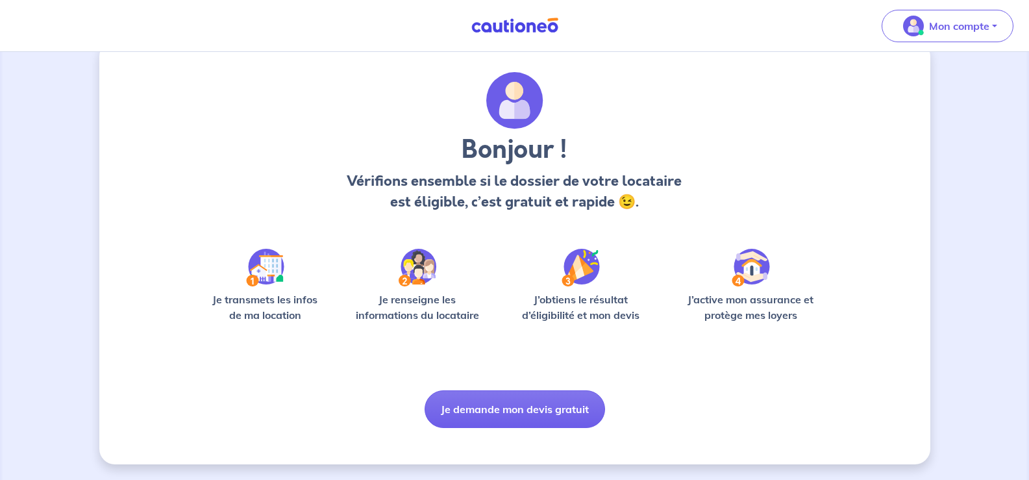
scroll to position [85, 0]
click at [509, 406] on button "Je demande mon devis gratuit" at bounding box center [515, 409] width 180 height 38
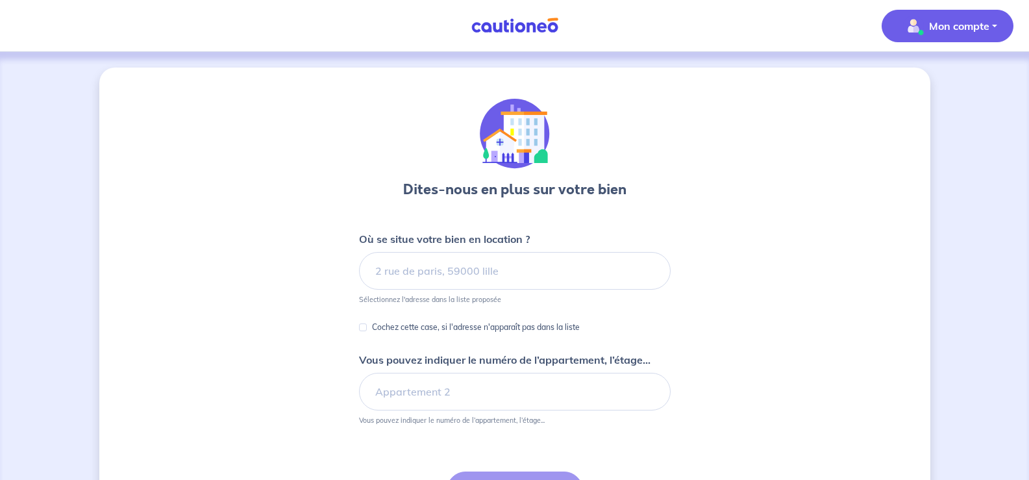
click at [957, 24] on p "Mon compte" at bounding box center [959, 26] width 60 height 16
click at [911, 91] on link "Mes informations" at bounding box center [934, 80] width 105 height 21
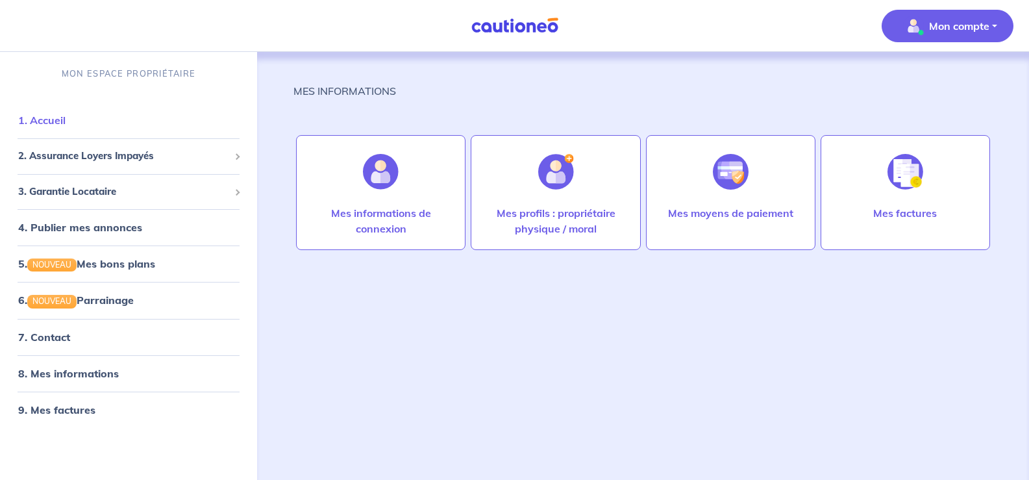
click at [66, 127] on link "1. Accueil" at bounding box center [41, 120] width 47 height 13
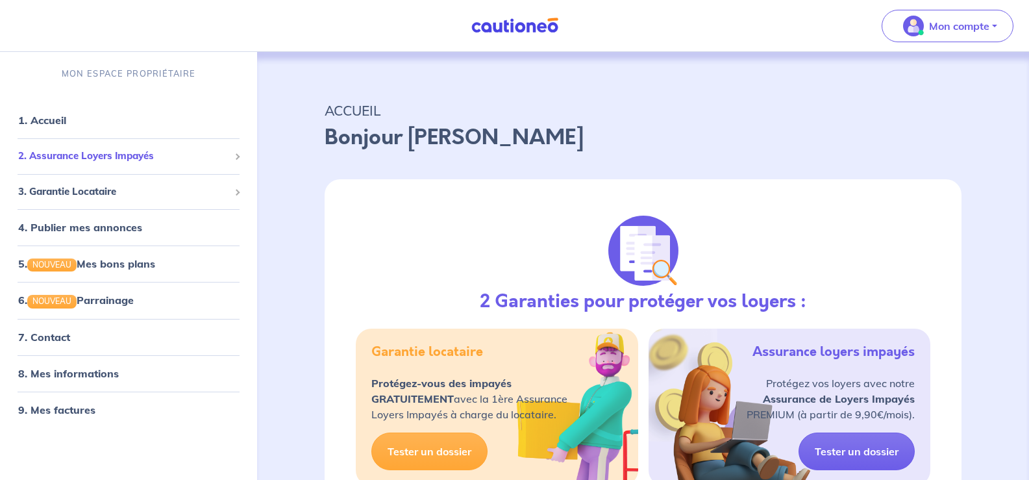
click at [85, 164] on span "2. Assurance Loyers Impayés" at bounding box center [123, 156] width 211 height 15
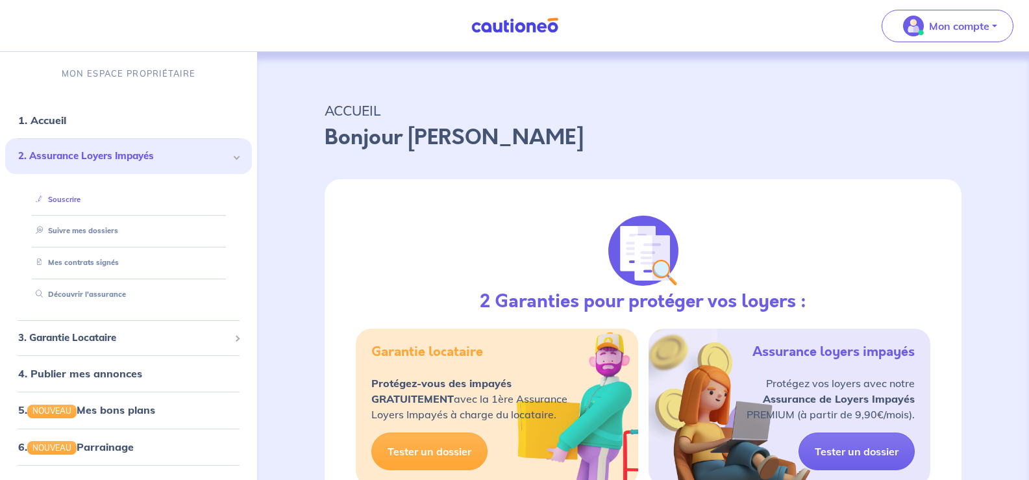
click at [81, 204] on link "Souscrire" at bounding box center [56, 199] width 50 height 9
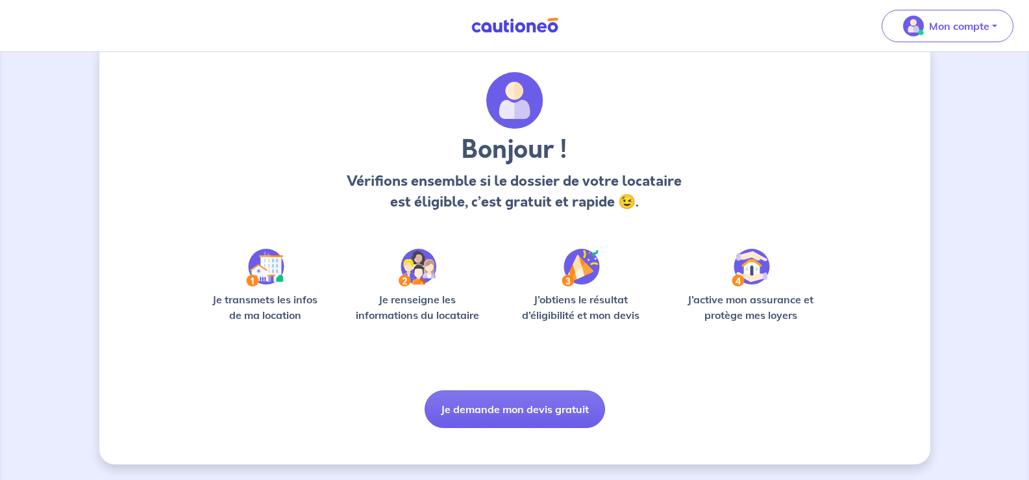
scroll to position [85, 0]
click at [554, 400] on button "Je demande mon devis gratuit" at bounding box center [515, 409] width 180 height 38
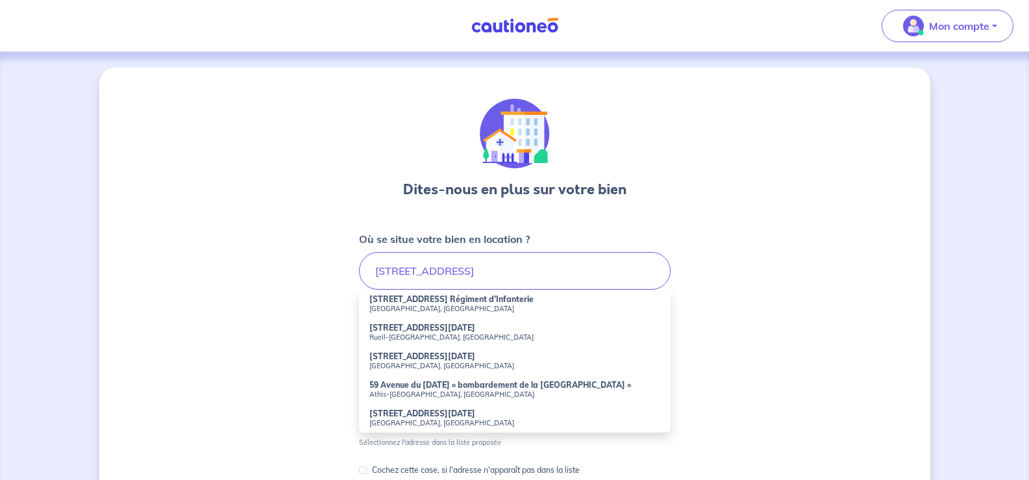
click at [414, 332] on strong "[STREET_ADDRESS][DATE]" at bounding box center [422, 328] width 106 height 10
type input "[STREET_ADDRESS][DATE]"
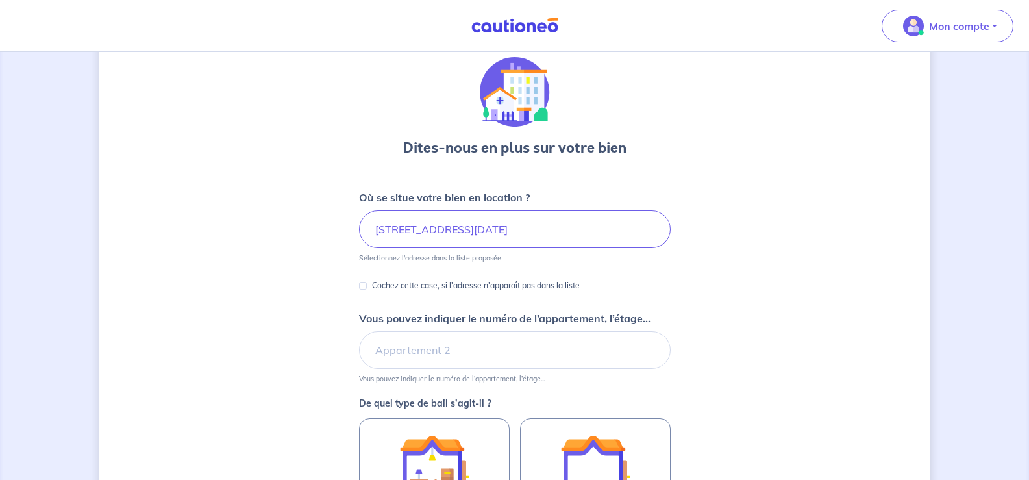
scroll to position [65, 0]
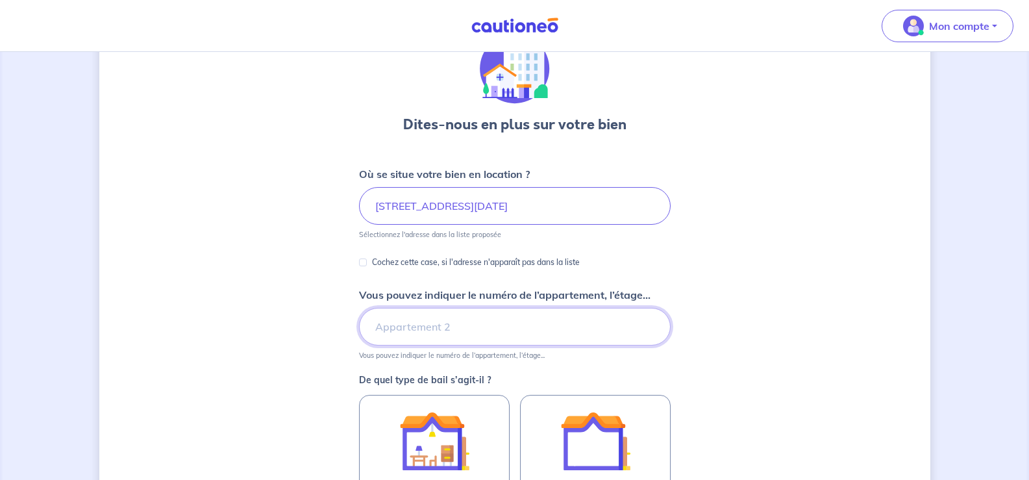
click at [431, 345] on input "Vous pouvez indiquer le numéro de l’appartement, l’étage..." at bounding box center [515, 327] width 312 height 38
type input "1er étage"
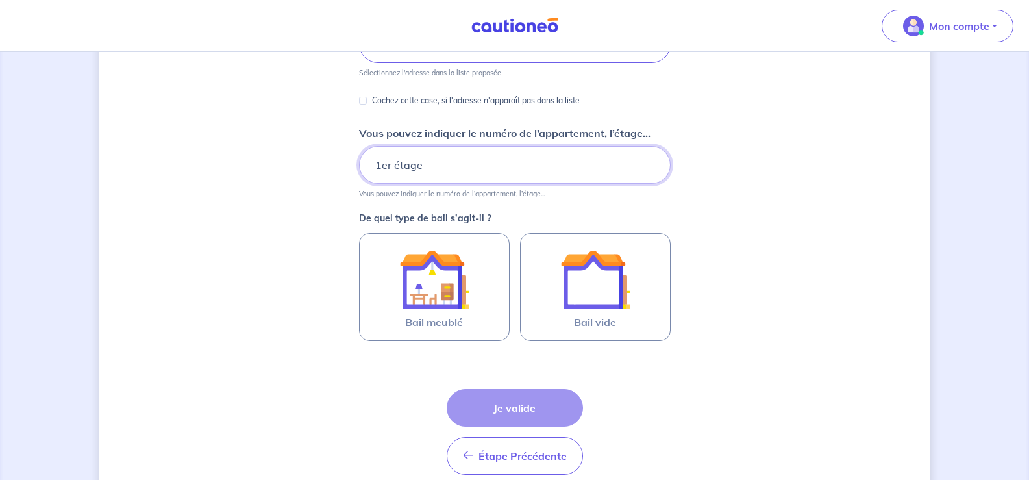
scroll to position [260, 0]
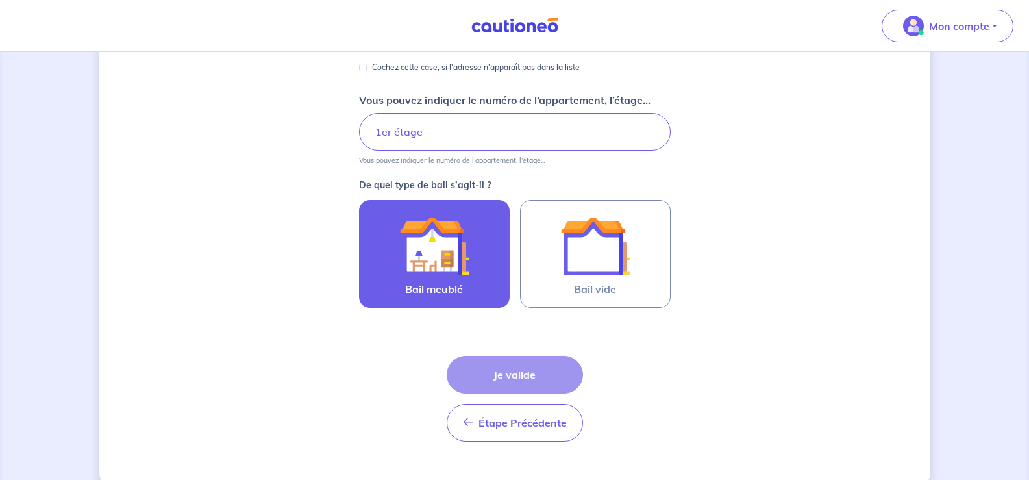
click at [416, 281] on img at bounding box center [434, 246] width 70 height 70
click at [0, 0] on input "Bail meublé" at bounding box center [0, 0] width 0 height 0
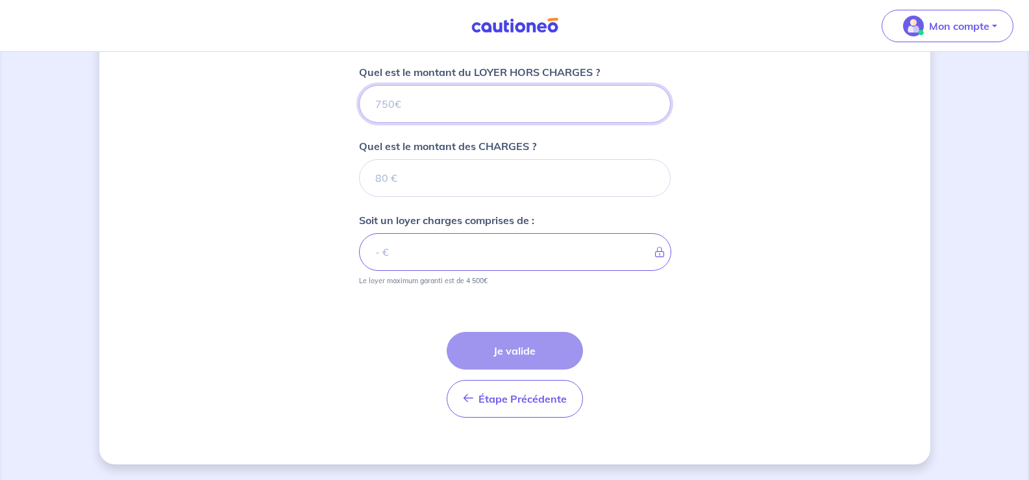
scroll to position [498, 0]
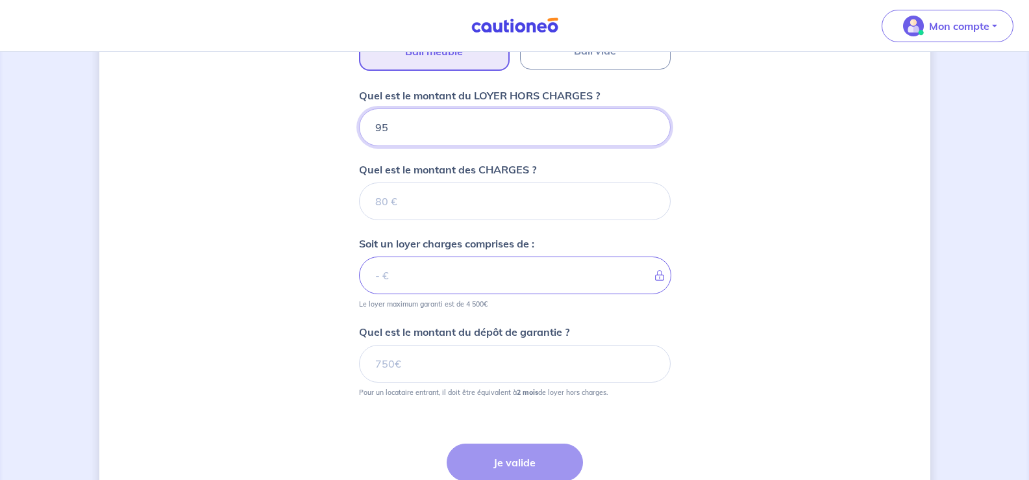
type input "956"
click at [388, 220] on input "Quel est le montant des CHARGES ?" at bounding box center [515, 201] width 312 height 38
type input "124"
type input "1080"
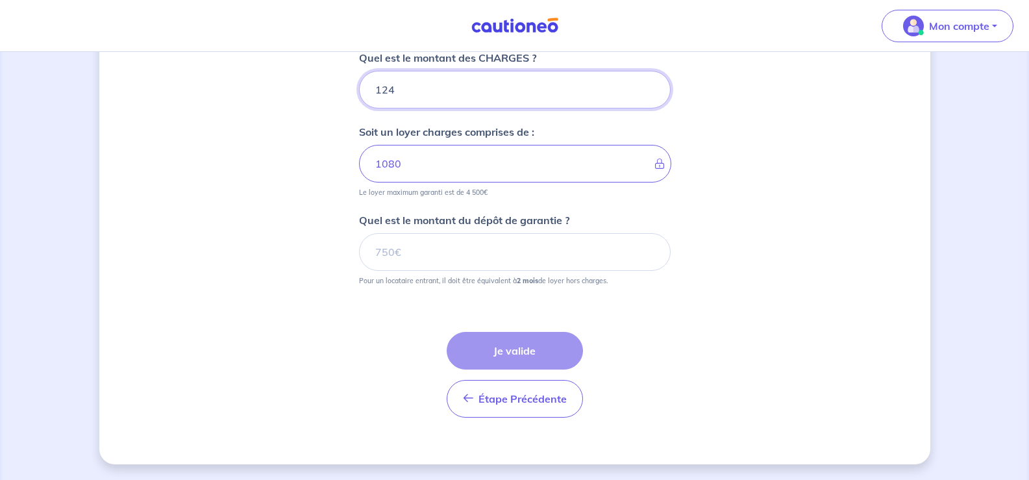
scroll to position [628, 0]
type input "124"
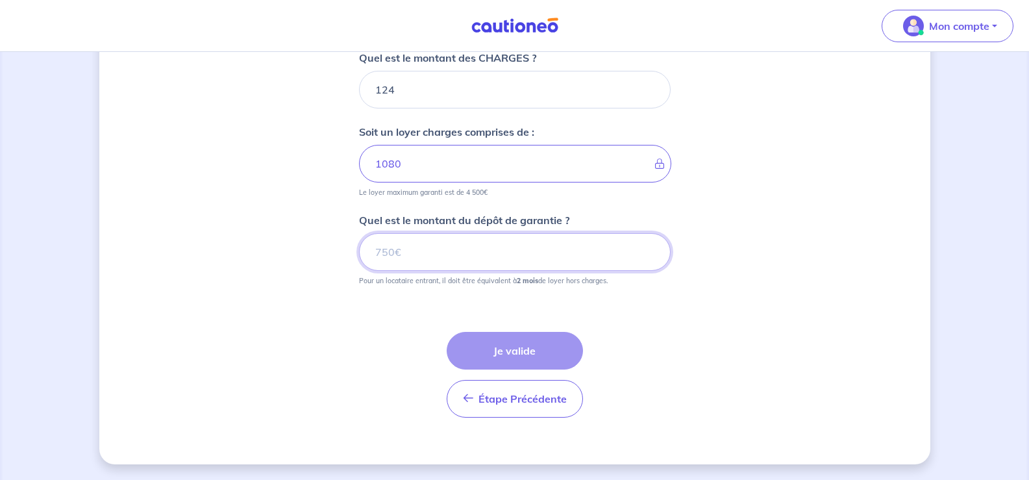
click at [382, 271] on input "Quel est le montant du dépôt de garantie ?" at bounding box center [515, 252] width 312 height 38
click at [375, 260] on input "Quel est le montant du dépôt de garantie ?" at bounding box center [515, 252] width 312 height 38
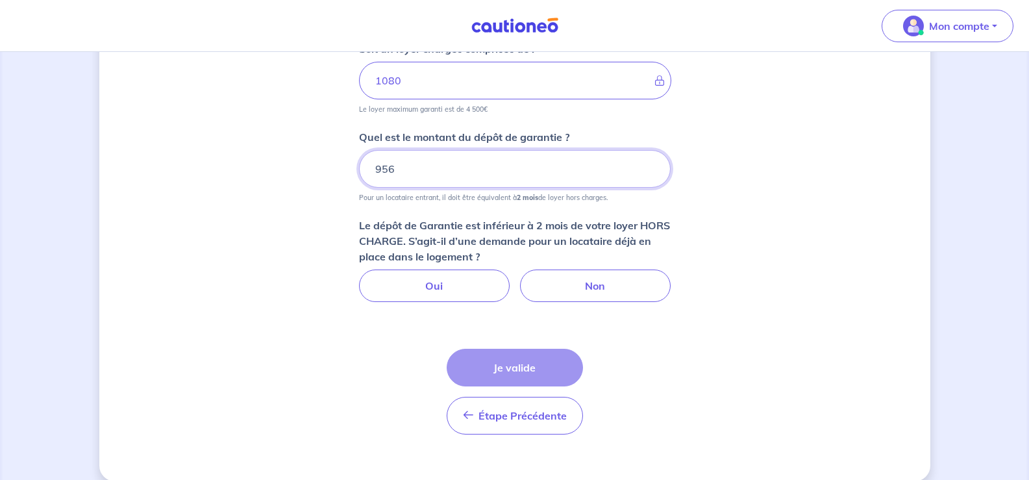
type input "956"
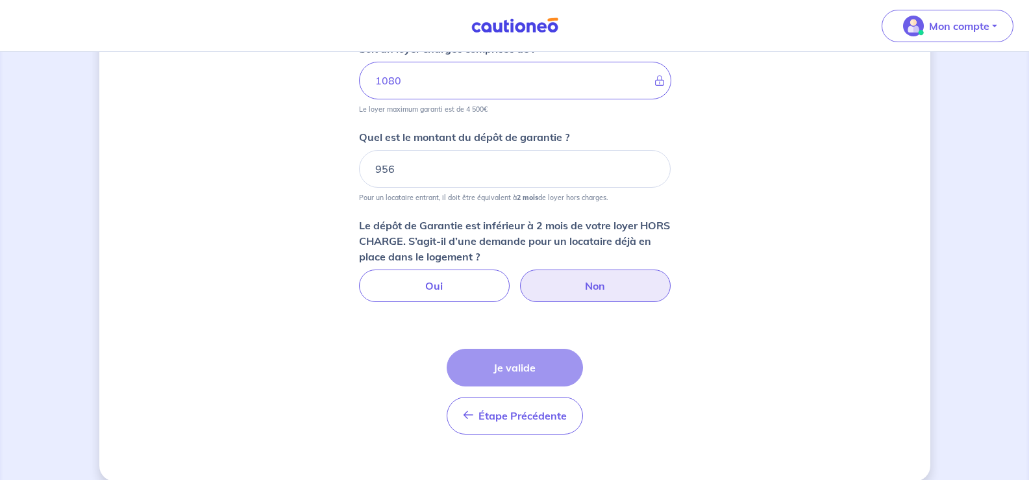
click at [610, 302] on label "Non" at bounding box center [595, 285] width 151 height 32
click at [519, 278] on input "Non" at bounding box center [514, 273] width 8 height 8
radio input "true"
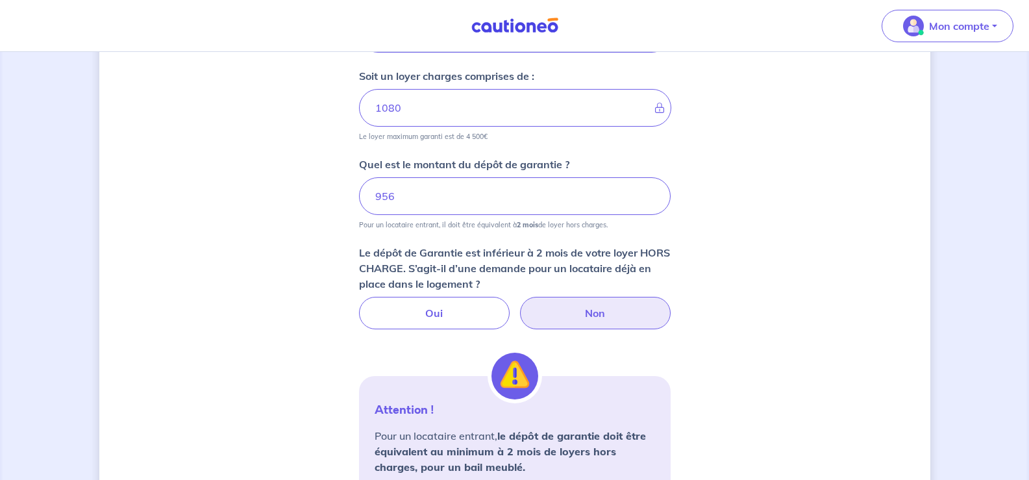
scroll to position [628, 0]
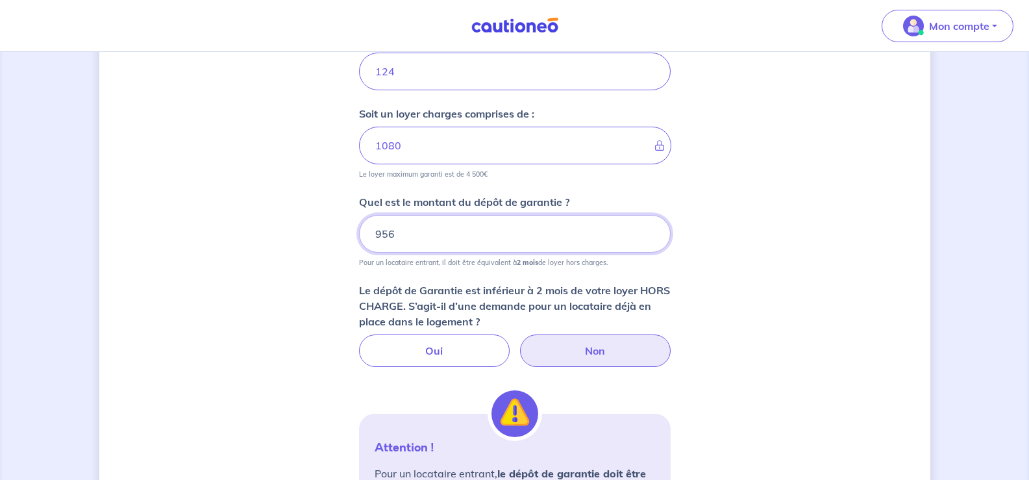
click at [393, 253] on input "956" at bounding box center [515, 234] width 312 height 38
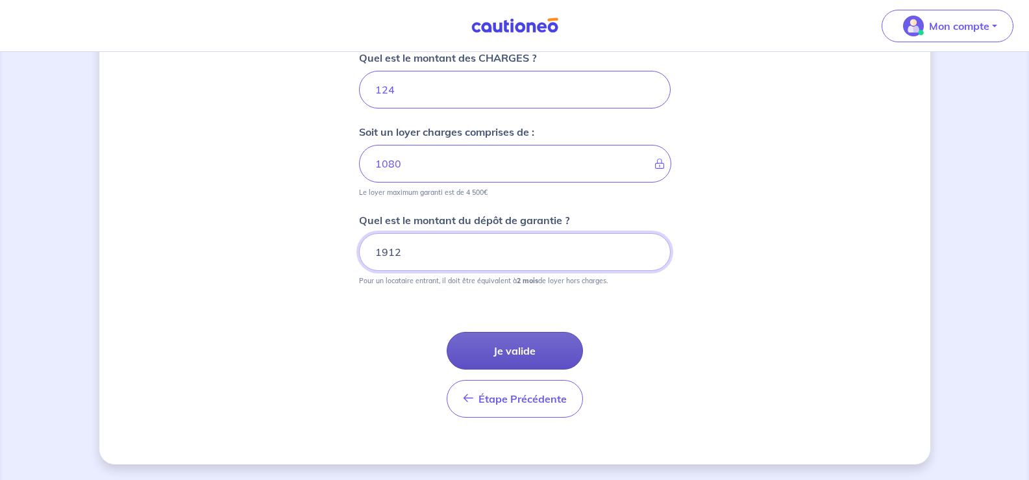
type input "1912"
click at [526, 369] on button "Je valide" at bounding box center [515, 351] width 136 height 38
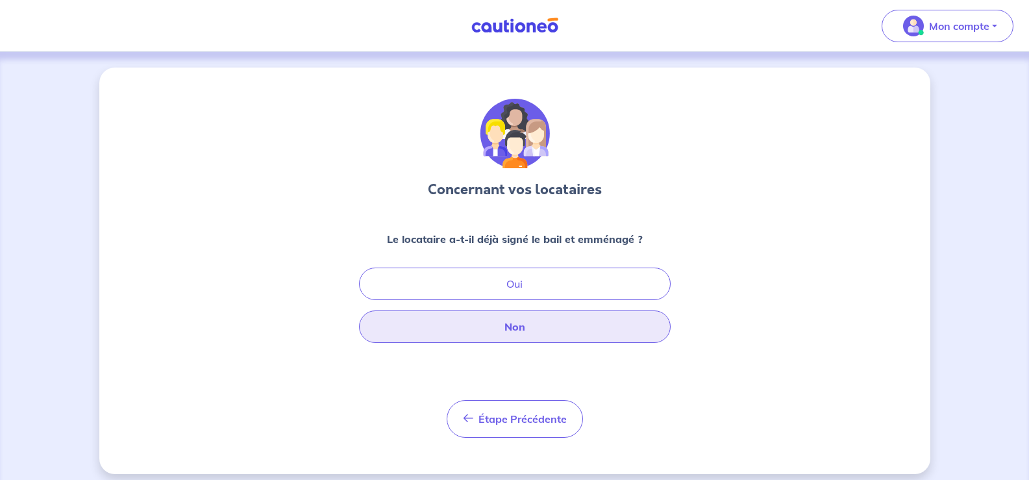
click at [510, 343] on button "Non" at bounding box center [515, 326] width 312 height 32
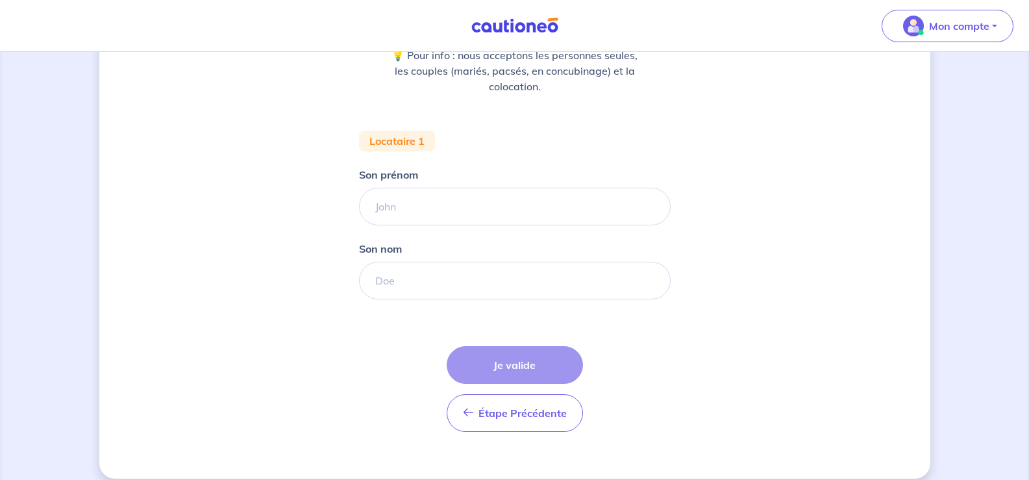
scroll to position [195, 0]
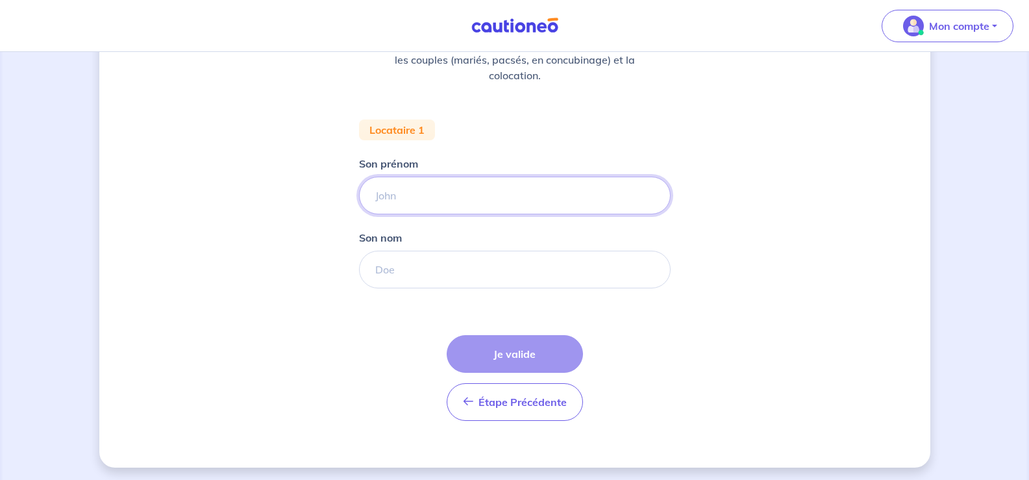
click at [377, 214] on input "Son prénom" at bounding box center [515, 196] width 312 height 38
type input "[PERSON_NAME]"
click at [404, 288] on input "Son nom" at bounding box center [515, 270] width 312 height 38
type input "PICARD"
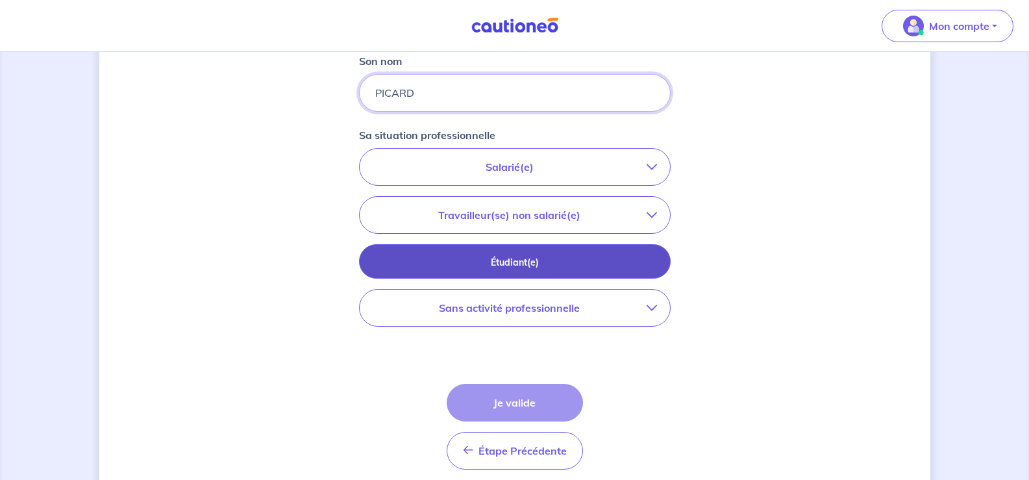
scroll to position [390, 0]
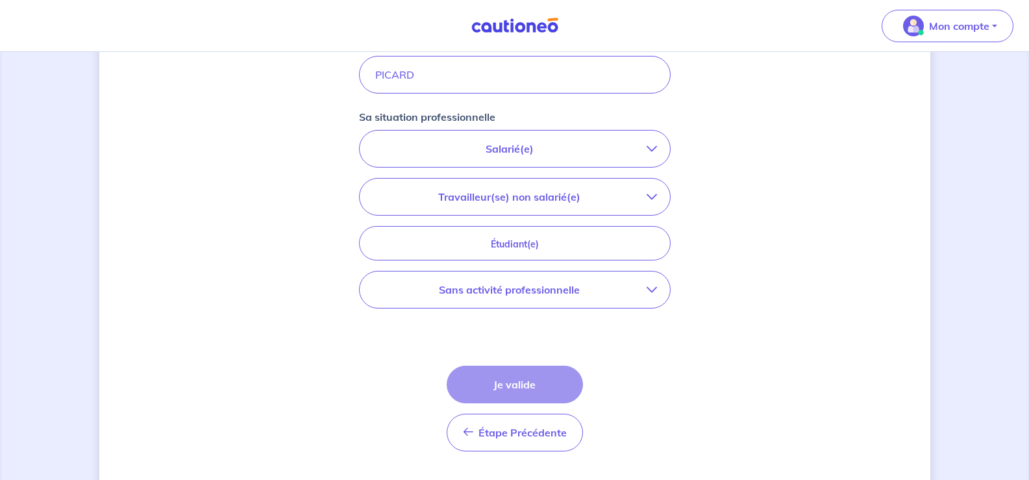
click at [499, 156] on p "Salarié(e)" at bounding box center [510, 149] width 274 height 16
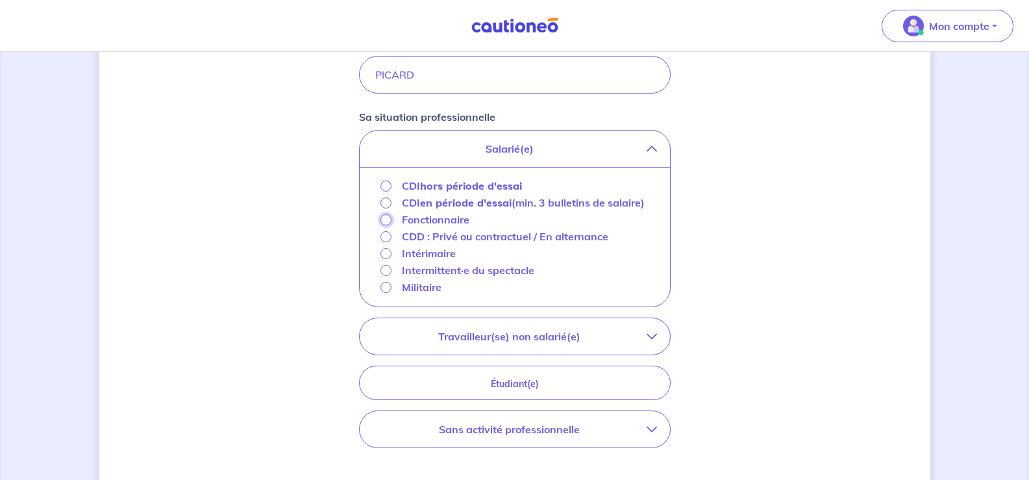
click at [380, 225] on input "Fonctionnaire" at bounding box center [385, 219] width 11 height 11
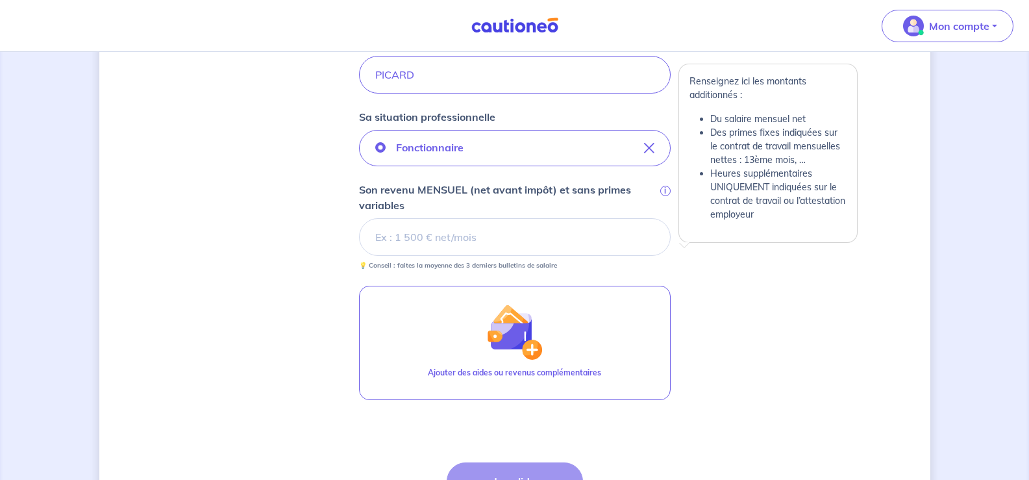
click at [671, 196] on span "i" at bounding box center [665, 191] width 10 height 10
click at [671, 252] on input "Son revenu MENSUEL (net avant impôt) et sans primes variables i" at bounding box center [515, 237] width 312 height 38
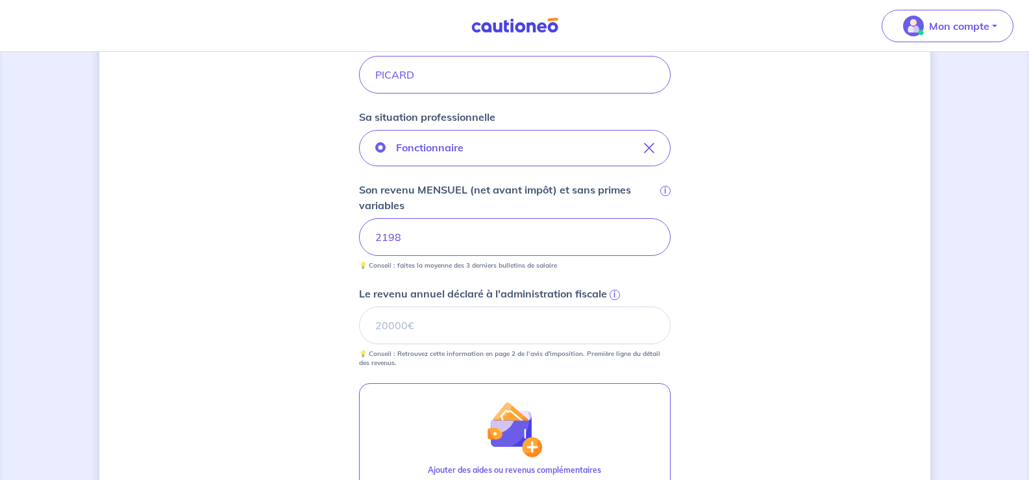
click at [620, 300] on span "i" at bounding box center [615, 295] width 10 height 10
click at [624, 344] on input "Le revenu annuel déclaré à l'administration fiscale i" at bounding box center [515, 325] width 312 height 38
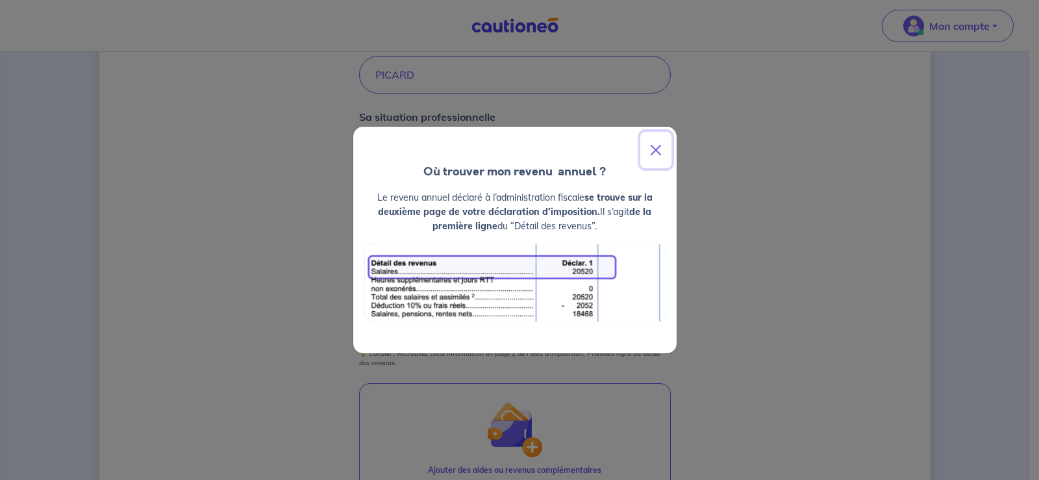
click at [651, 143] on button "Close" at bounding box center [655, 150] width 31 height 36
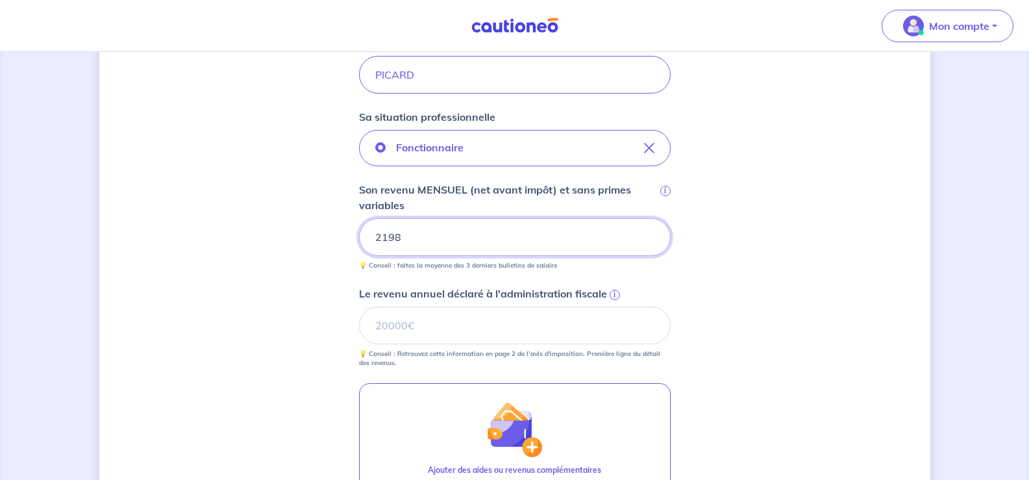
click at [393, 256] on input "2198" at bounding box center [515, 237] width 312 height 38
click at [438, 256] on input "2198.01" at bounding box center [515, 237] width 312 height 38
click at [406, 256] on input "12181" at bounding box center [515, 237] width 312 height 38
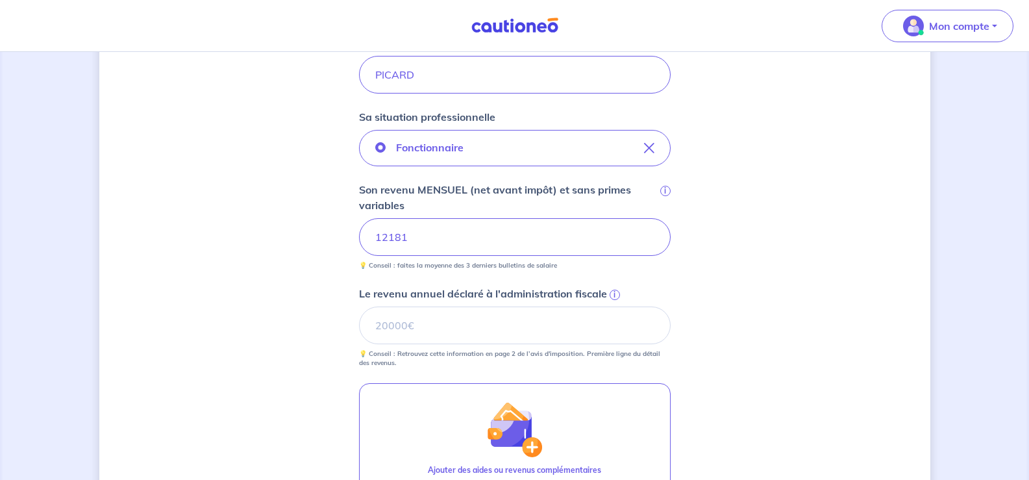
click at [406, 256] on input "12181" at bounding box center [515, 237] width 312 height 38
click at [786, 356] on div "Concernant vos locataires 💡 Pour info : nous acceptons les personnes seules, le…" at bounding box center [514, 185] width 831 height 1014
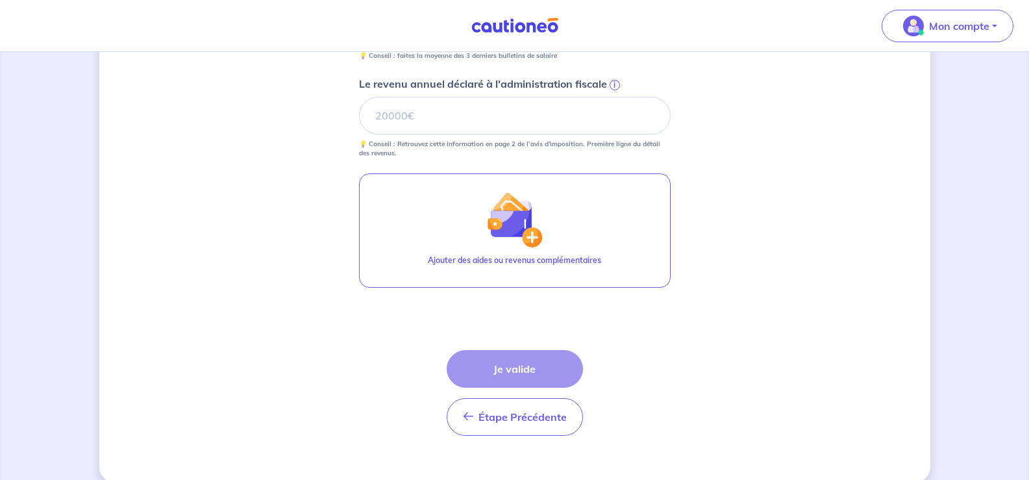
scroll to position [584, 0]
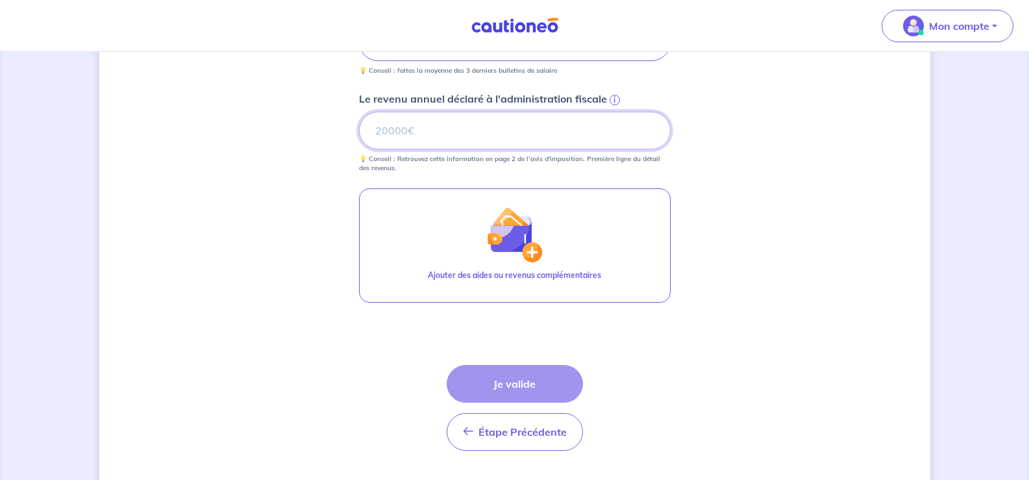
click at [423, 149] on input "Le revenu annuel déclaré à l'administration fiscale i" at bounding box center [515, 131] width 312 height 38
type input "12181"
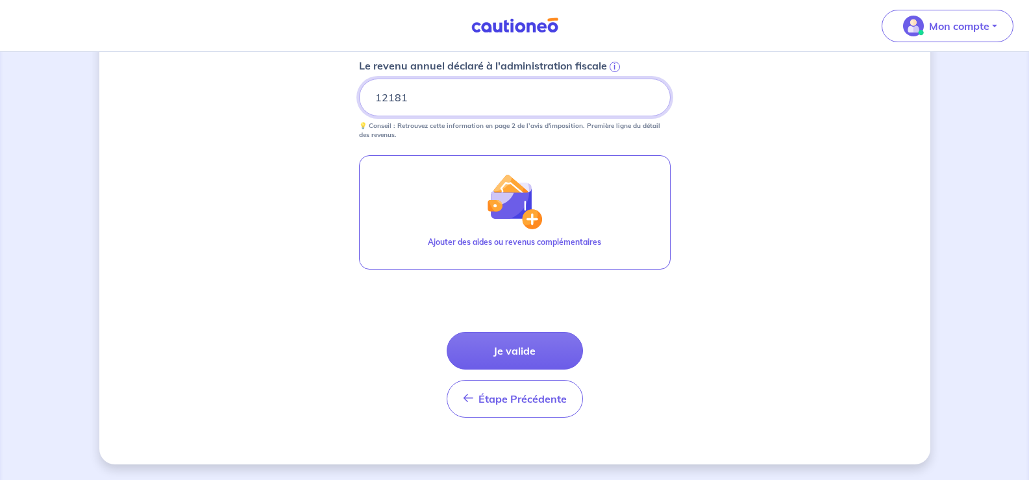
scroll to position [714, 0]
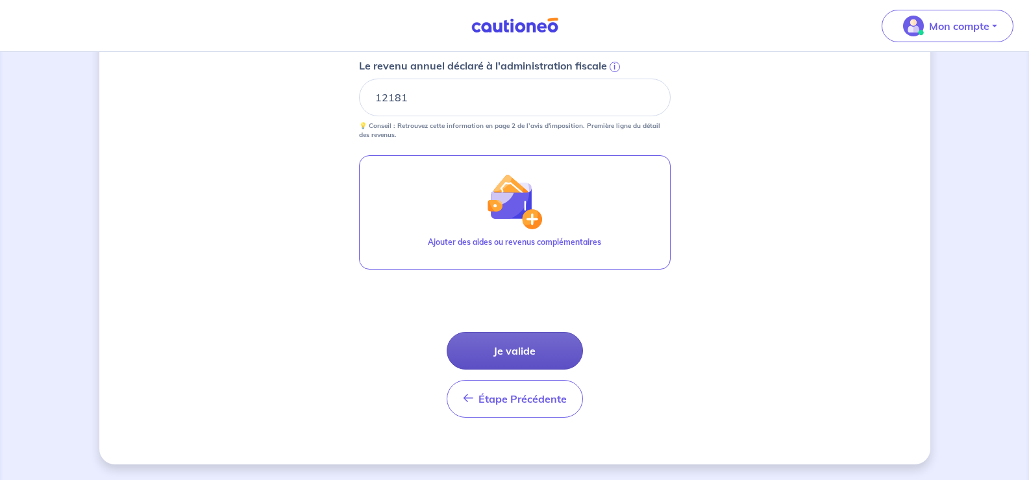
click at [532, 351] on button "Je valide" at bounding box center [515, 351] width 136 height 38
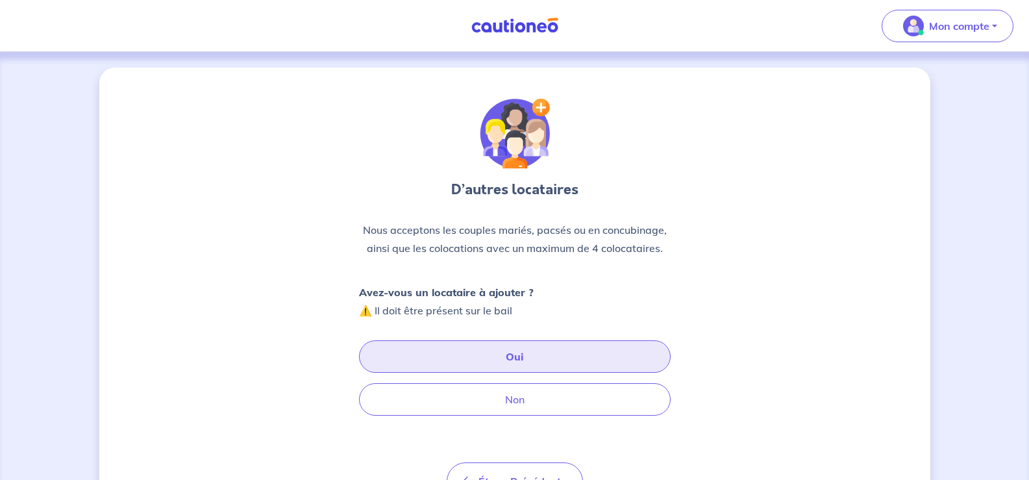
click at [522, 373] on button "Oui" at bounding box center [515, 356] width 312 height 32
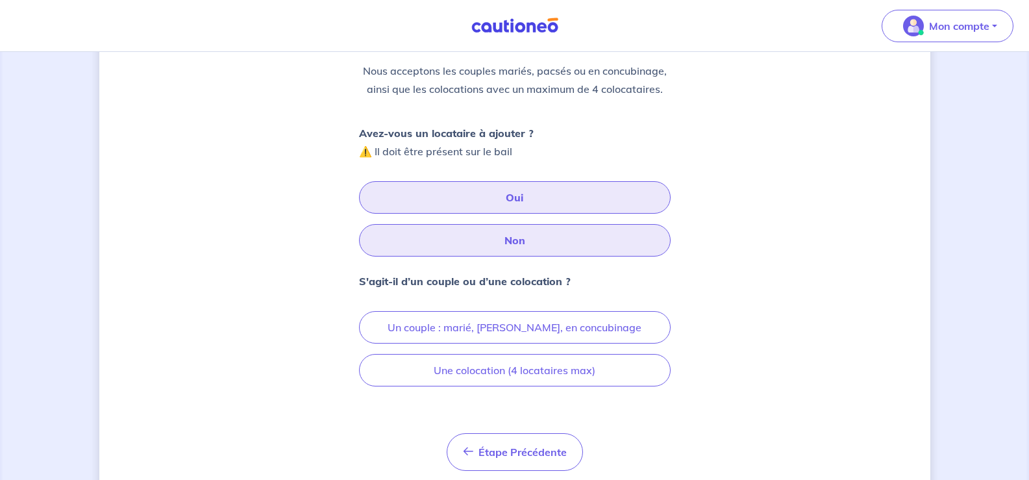
scroll to position [260, 0]
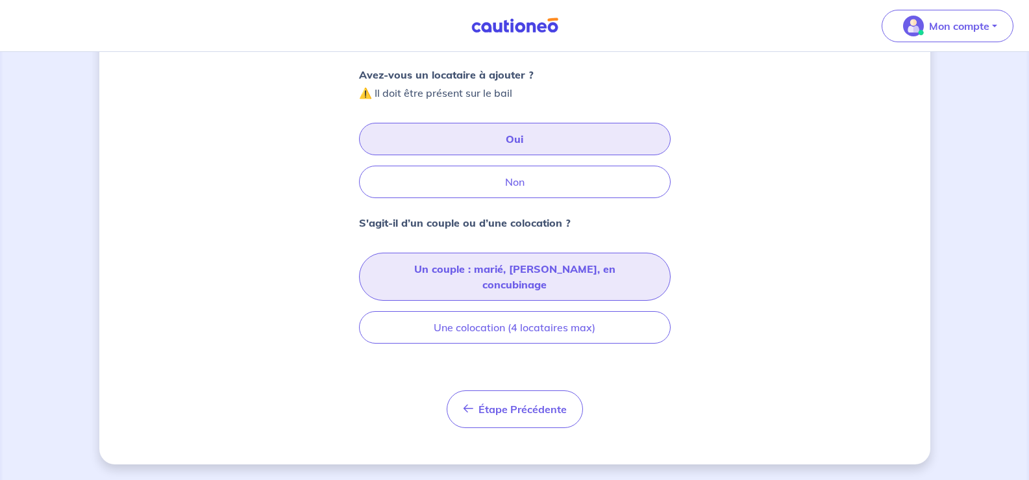
click at [475, 281] on button "Un couple : marié, [PERSON_NAME], en concubinage" at bounding box center [515, 277] width 312 height 48
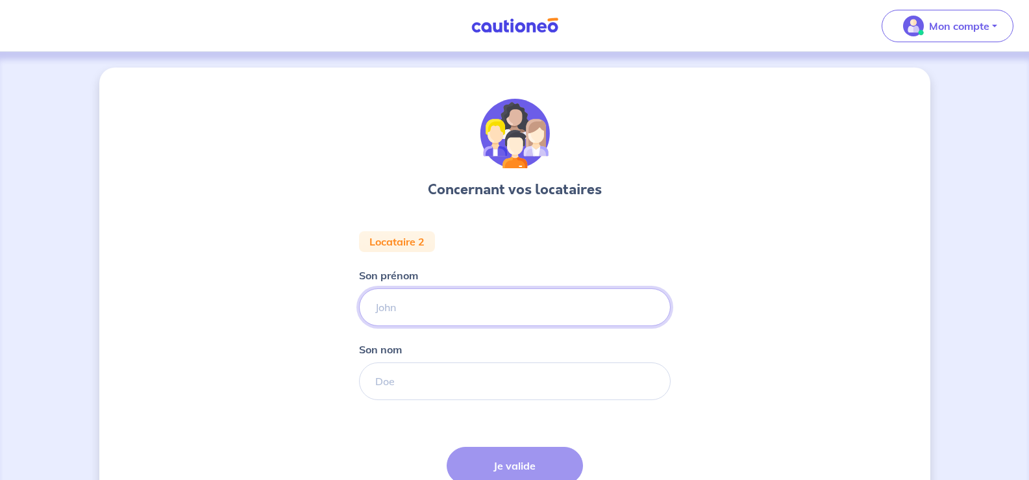
click at [392, 326] on input "Son prénom" at bounding box center [515, 307] width 312 height 38
type input "AZADEH"
click at [395, 400] on input "Son nom" at bounding box center [515, 381] width 312 height 38
click at [836, 407] on div "Concernant vos locataires Locataire 2 Son prénom [PERSON_NAME] nom Étape Précéd…" at bounding box center [514, 324] width 831 height 512
click at [401, 400] on input "Son nom" at bounding box center [515, 381] width 312 height 38
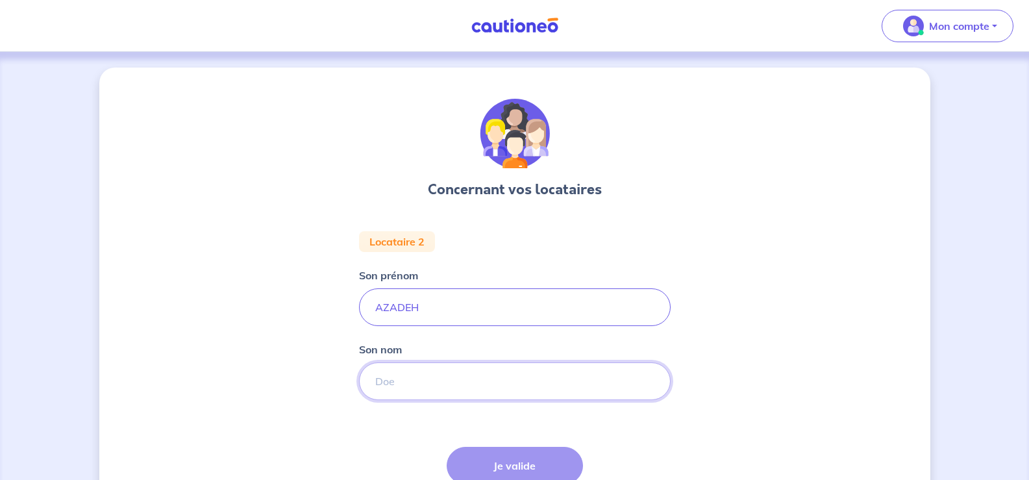
type input "MIRAFZALI"
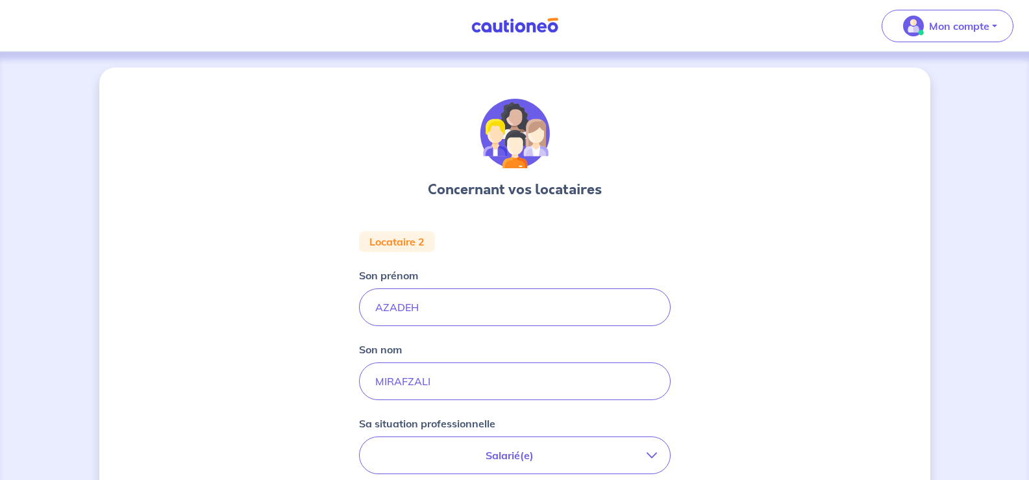
click at [762, 404] on div "Concernant vos locataires Locataire 2 Son prénom [PERSON_NAME] Son nom MIRAFZAL…" at bounding box center [514, 436] width 831 height 737
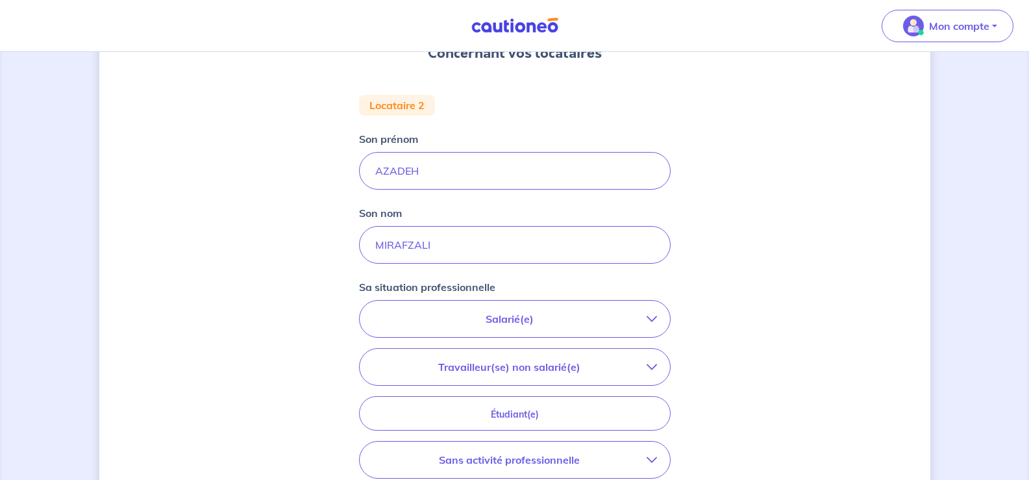
scroll to position [260, 0]
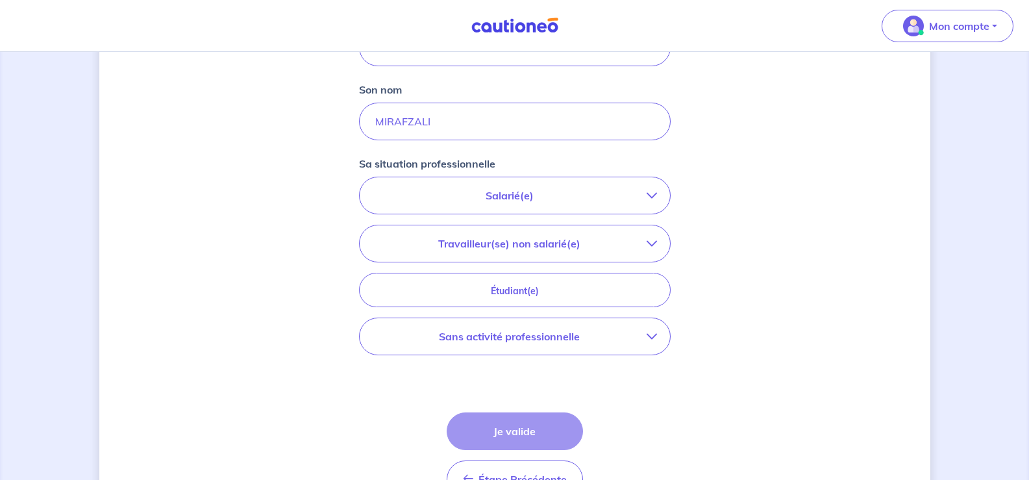
click at [657, 201] on icon "button" at bounding box center [652, 195] width 10 height 10
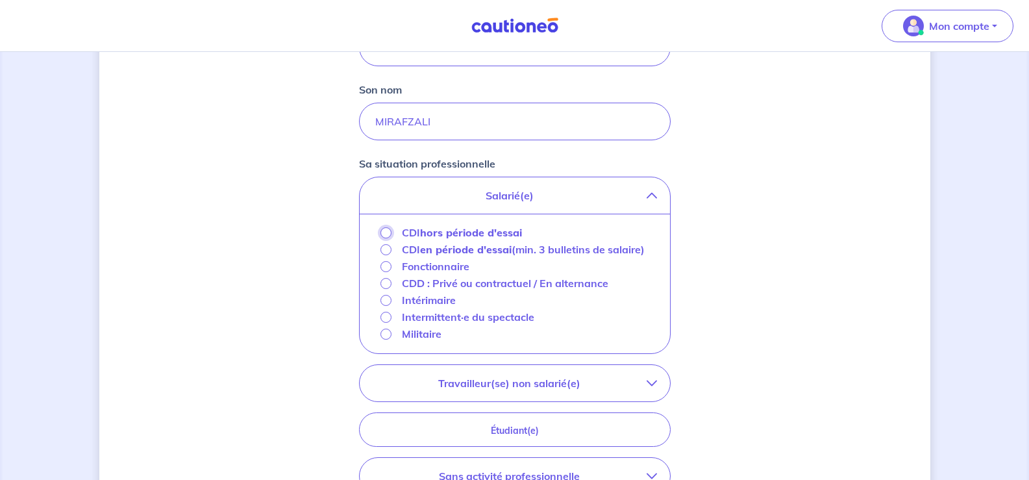
click at [380, 238] on input "CDI hors période d'essai" at bounding box center [385, 232] width 11 height 11
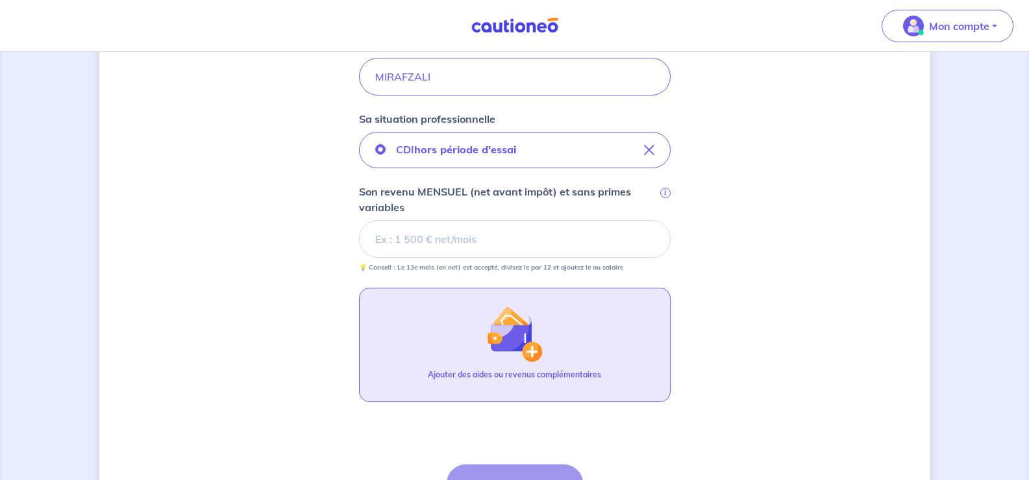
scroll to position [325, 0]
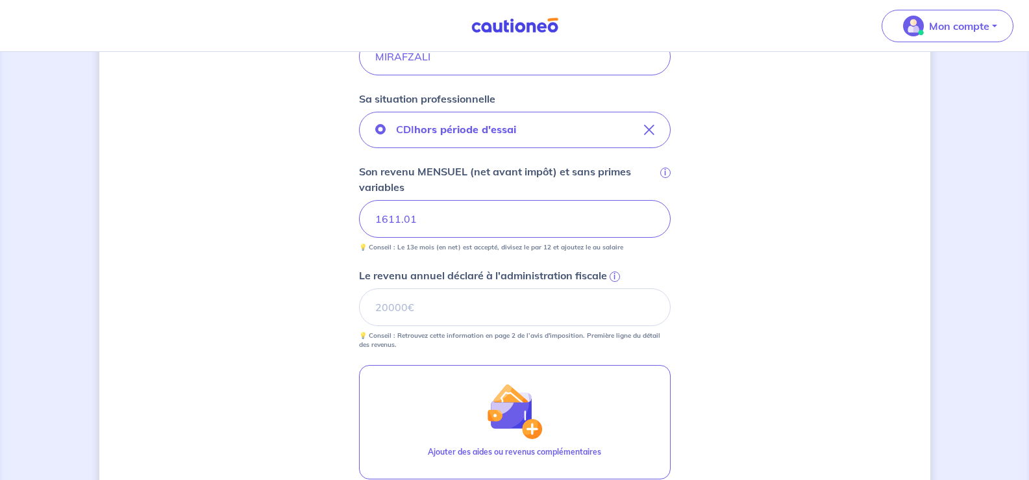
click at [451, 238] on input "1611.01" at bounding box center [515, 219] width 312 height 38
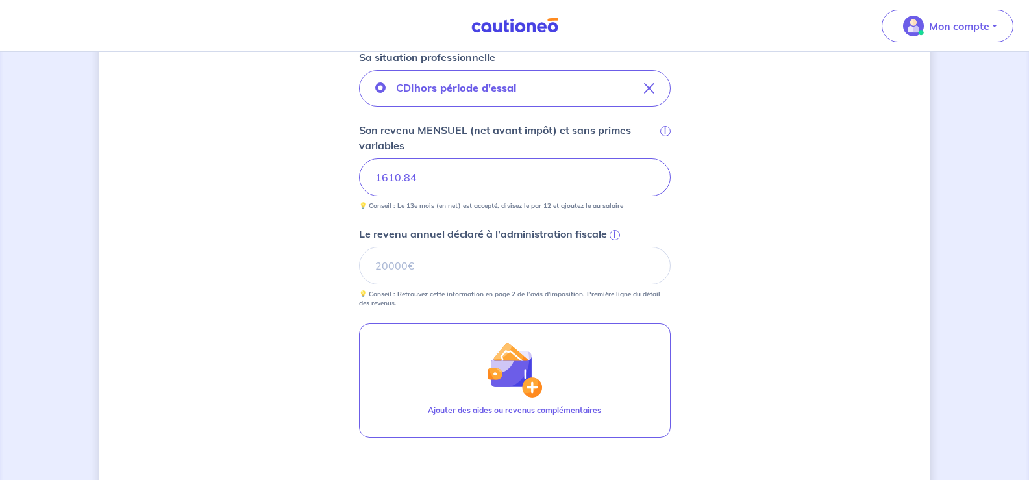
scroll to position [390, 0]
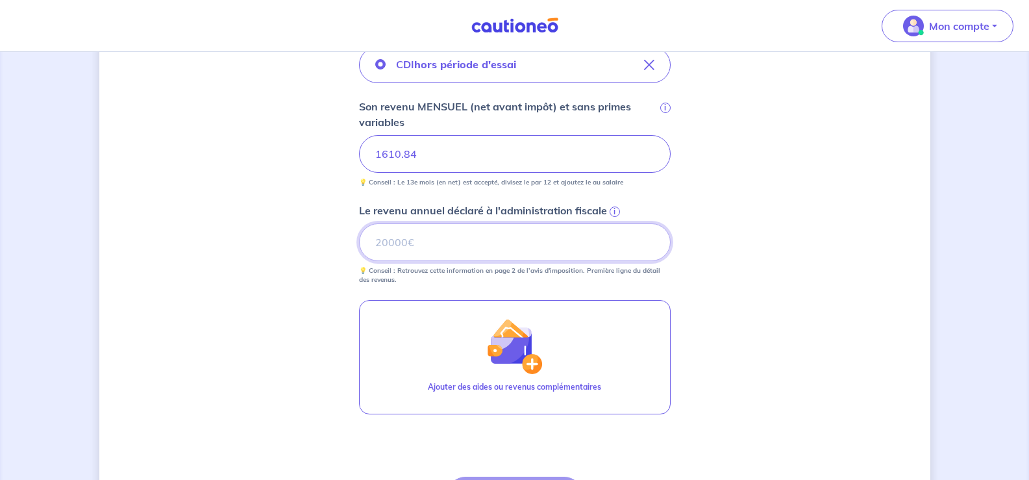
click at [397, 261] on input "Le revenu annuel déclaré à l'administration fiscale i" at bounding box center [515, 242] width 312 height 38
type input "14154"
click at [781, 354] on div "Concernant vos locataires Locataire 2 Son prénom [PERSON_NAME] Son nom MIRAFZAL…" at bounding box center [514, 143] width 831 height 931
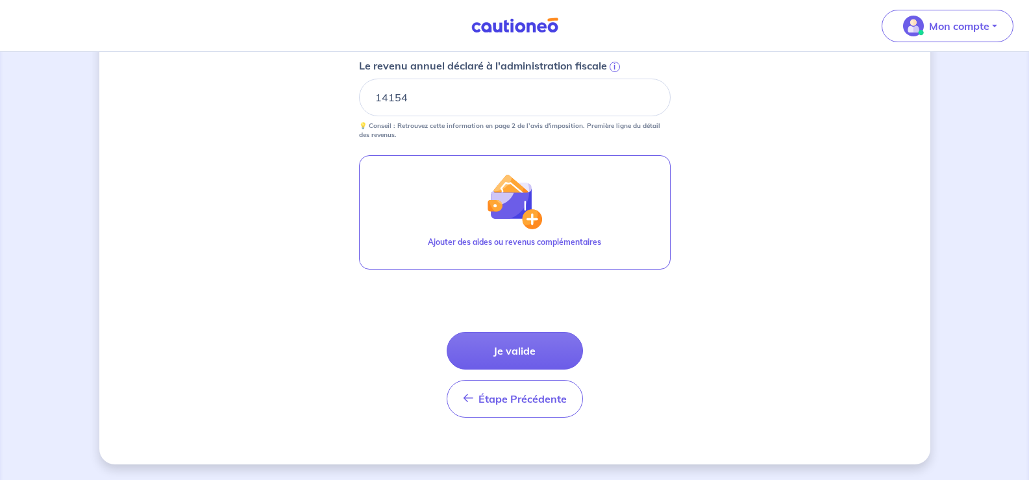
scroll to position [584, 0]
click at [541, 369] on button "Je valide" at bounding box center [515, 351] width 136 height 38
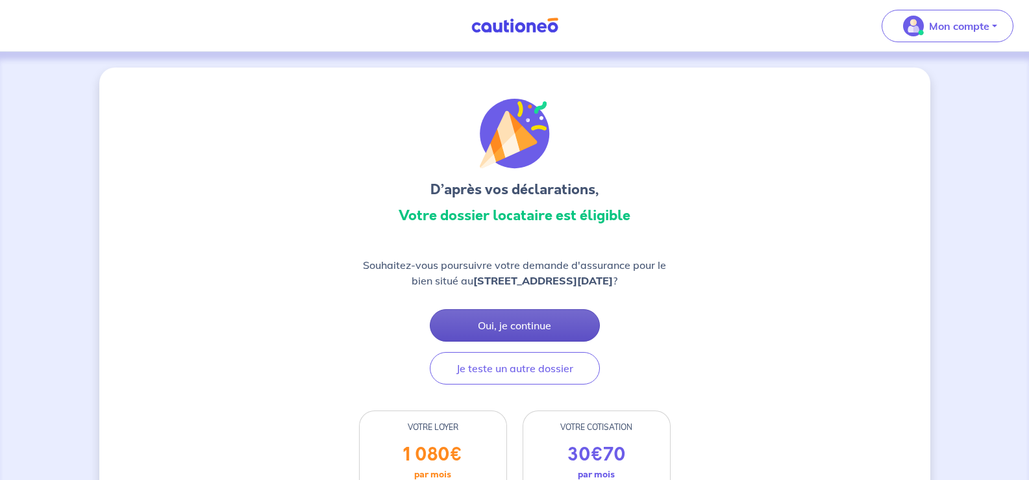
click at [507, 342] on button "Oui, je continue" at bounding box center [515, 325] width 170 height 32
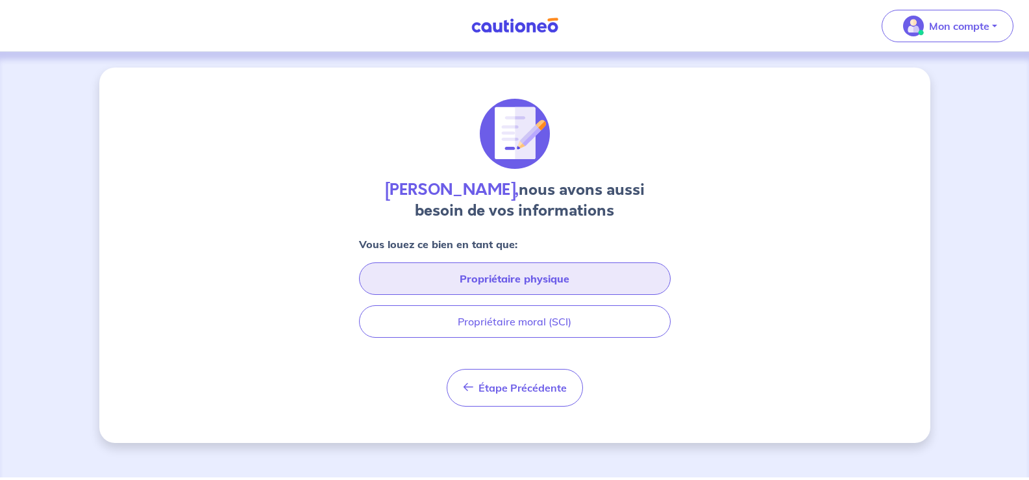
click at [508, 295] on button "Propriétaire physique" at bounding box center [515, 278] width 312 height 32
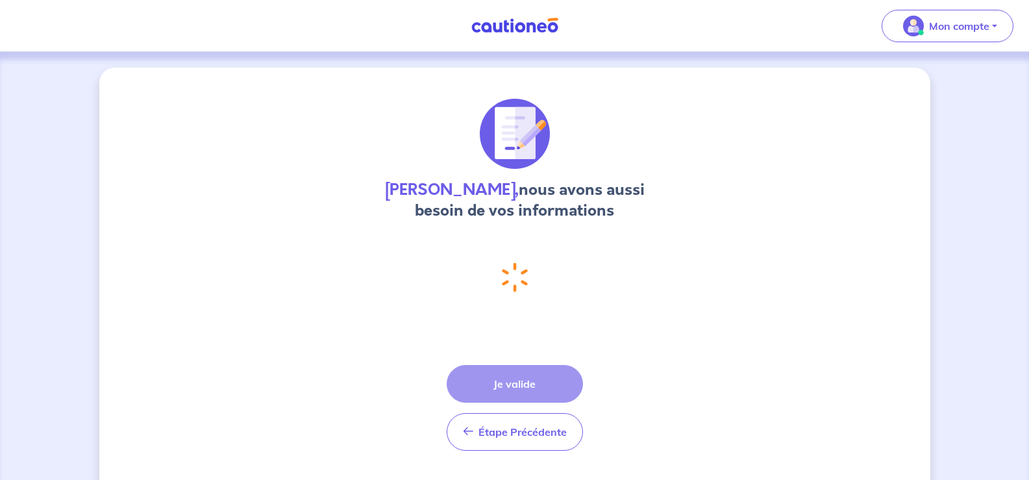
select select "FR"
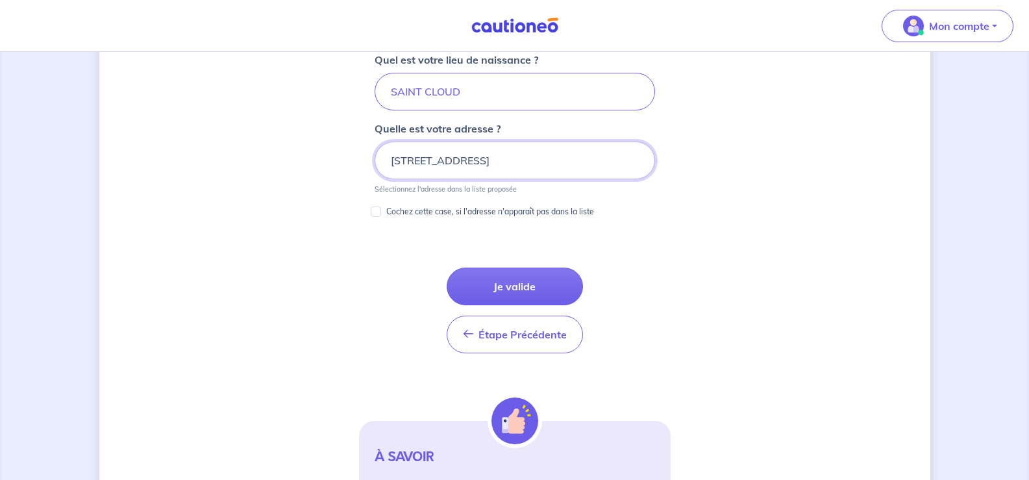
scroll to position [690, 0]
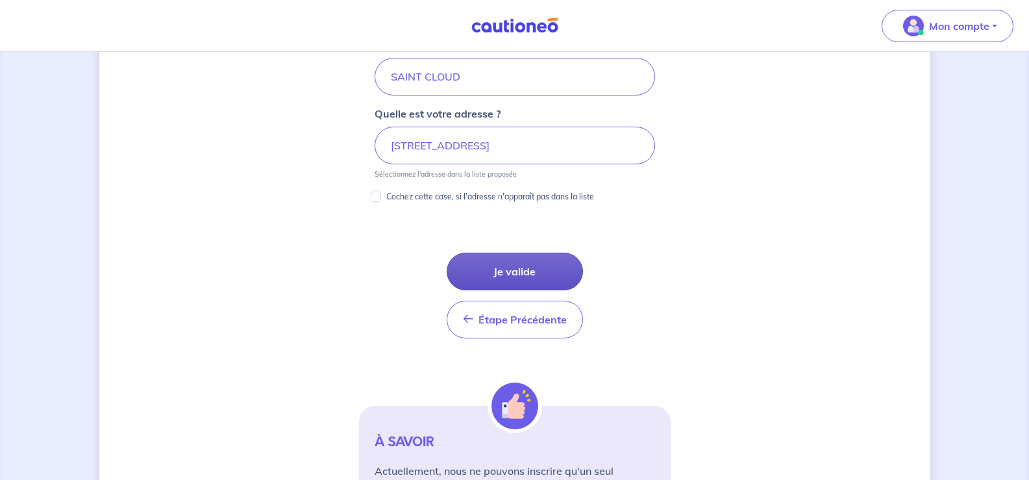
click at [531, 290] on button "Je valide" at bounding box center [515, 272] width 136 height 38
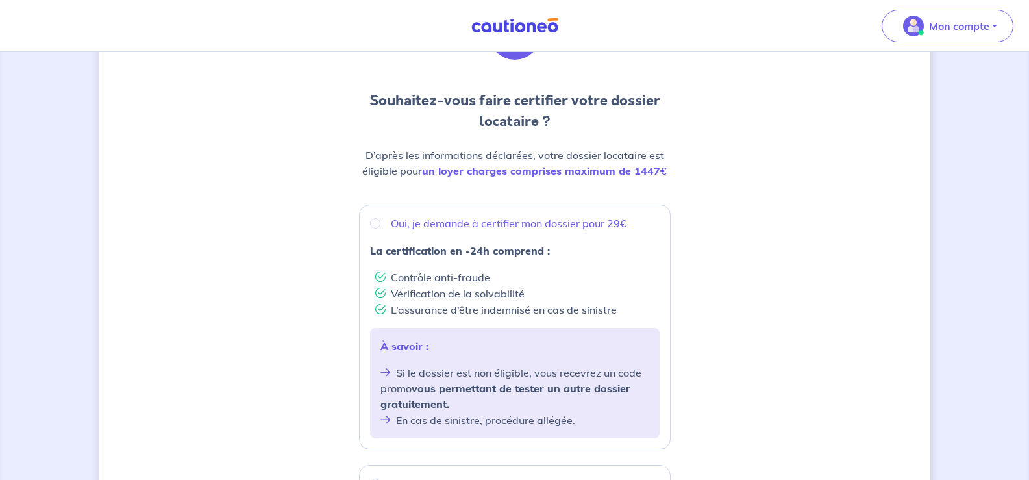
scroll to position [130, 0]
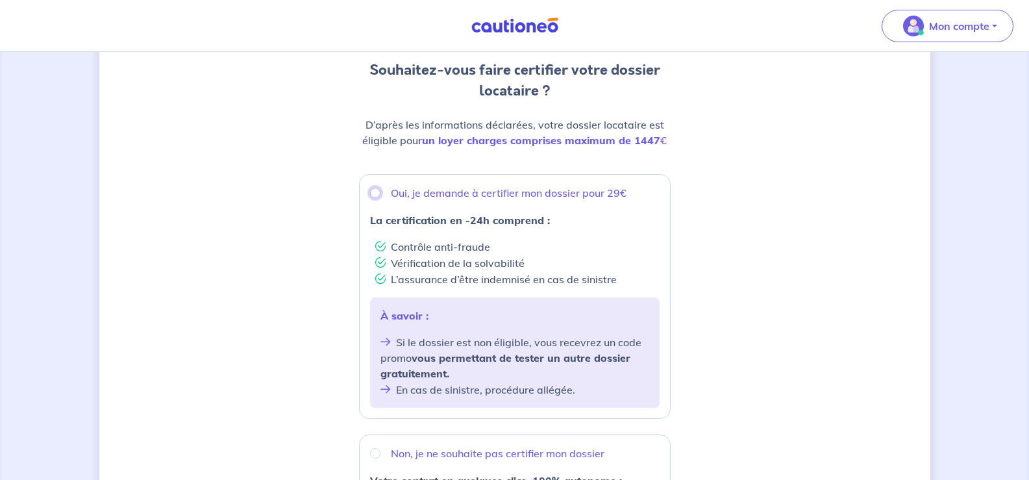
click at [370, 198] on input "Oui, je demande à certifier mon dossier pour 29€" at bounding box center [375, 193] width 10 height 10
radio input "true"
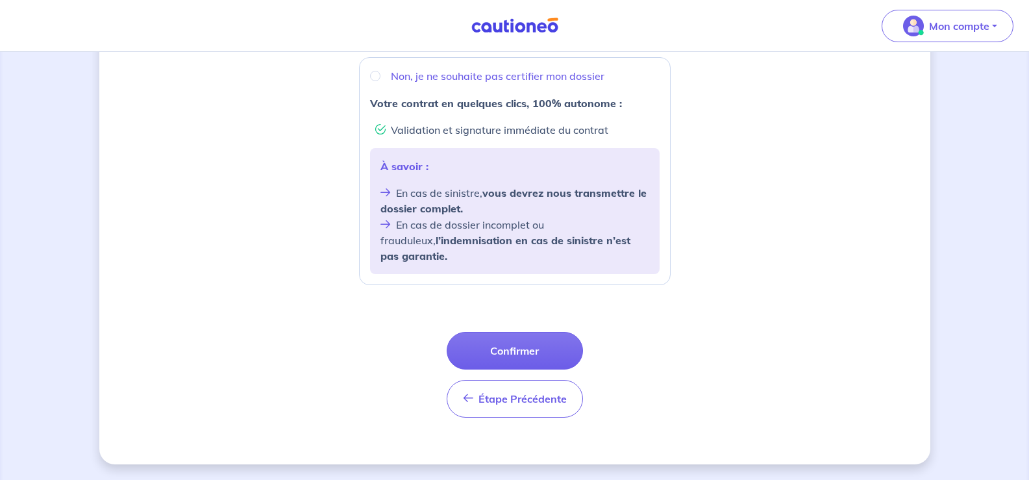
scroll to position [584, 0]
click at [536, 356] on button "Confirmer" at bounding box center [515, 351] width 136 height 38
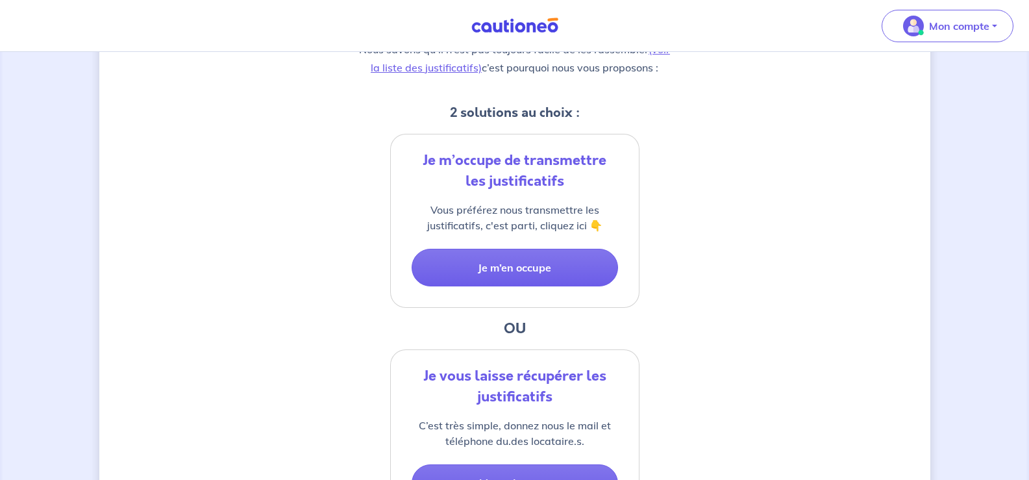
scroll to position [195, 0]
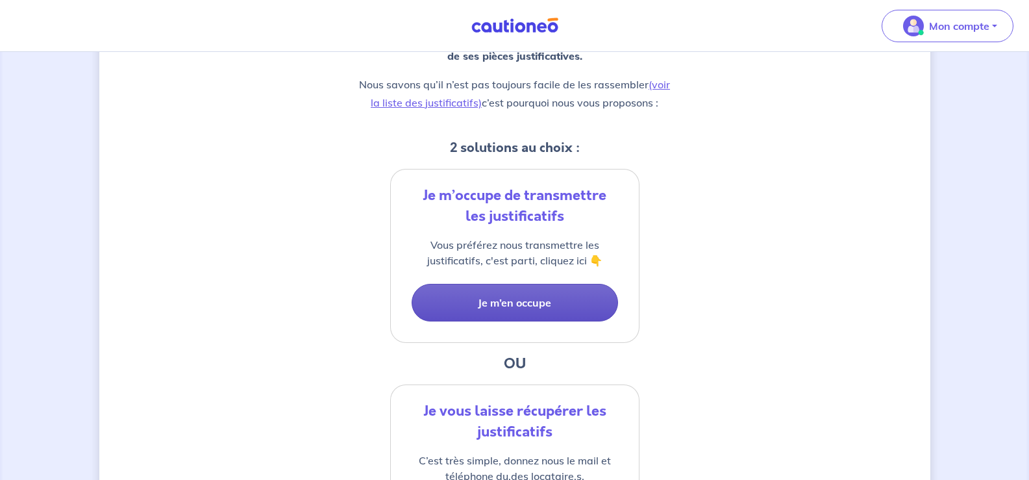
click at [520, 321] on button "Je m’en occupe" at bounding box center [515, 303] width 206 height 38
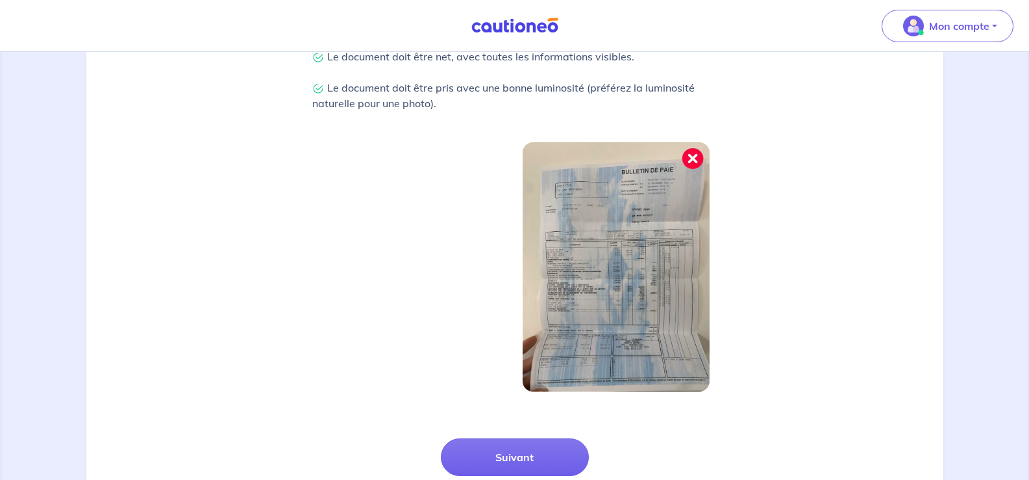
scroll to position [390, 0]
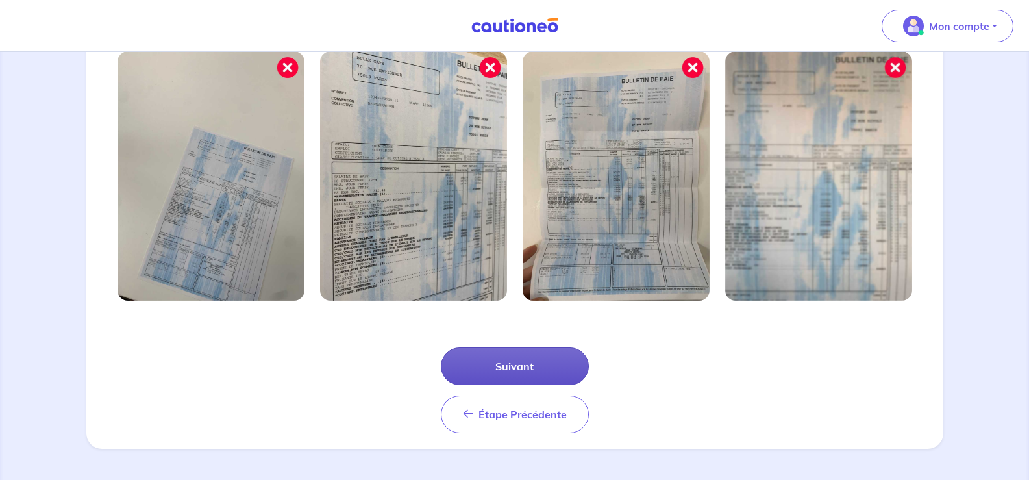
click at [525, 354] on button "Suivant" at bounding box center [515, 366] width 148 height 38
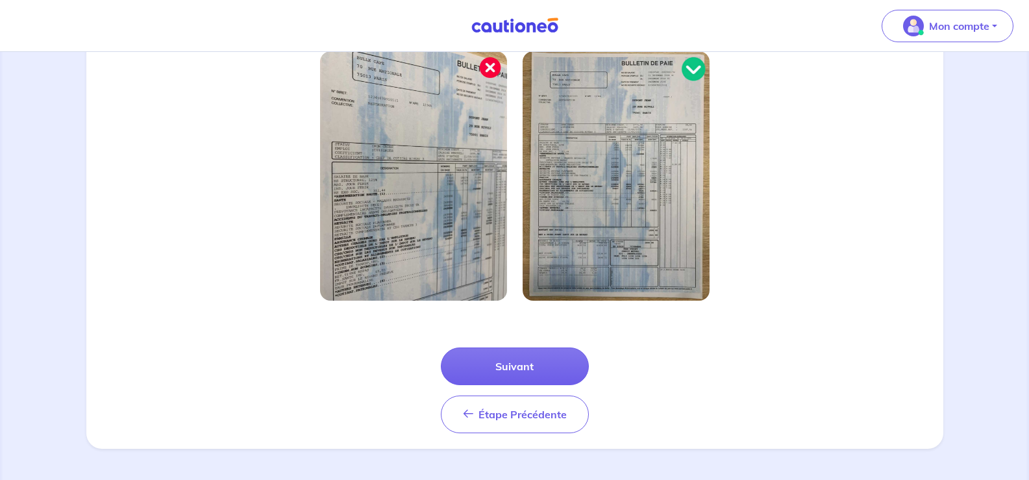
scroll to position [451, 0]
click at [537, 358] on button "Suivant" at bounding box center [515, 366] width 148 height 38
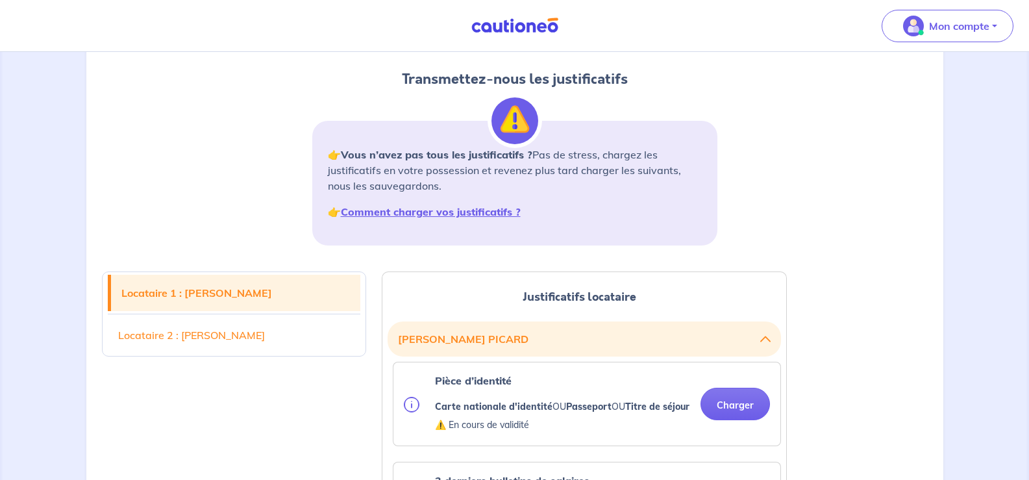
scroll to position [130, 0]
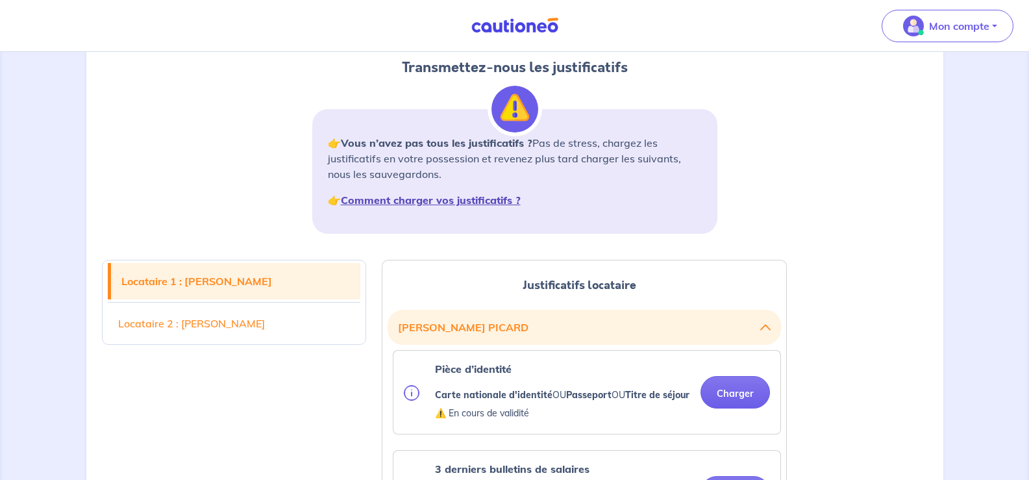
click at [489, 206] on strong "Comment charger vos justificatifs ?" at bounding box center [431, 199] width 180 height 13
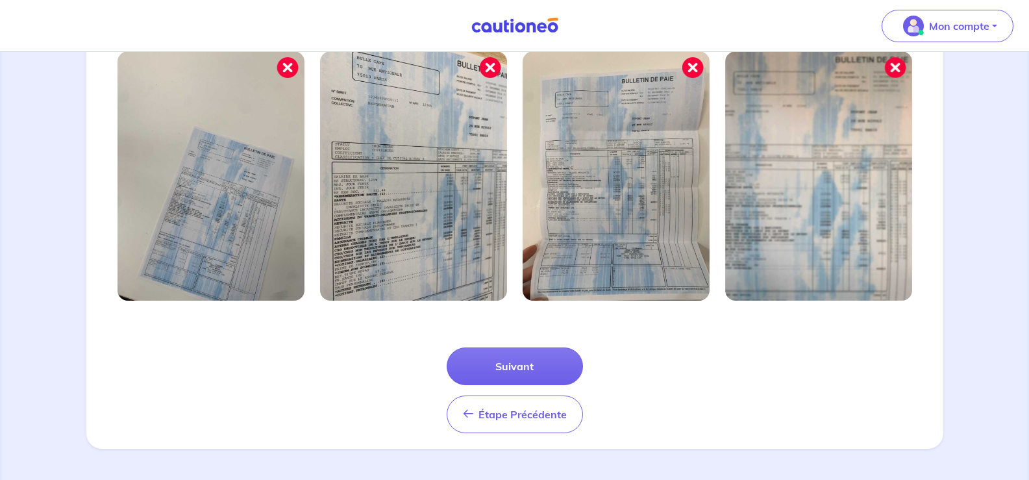
scroll to position [521, 0]
click at [527, 354] on button "Suivant" at bounding box center [515, 366] width 136 height 38
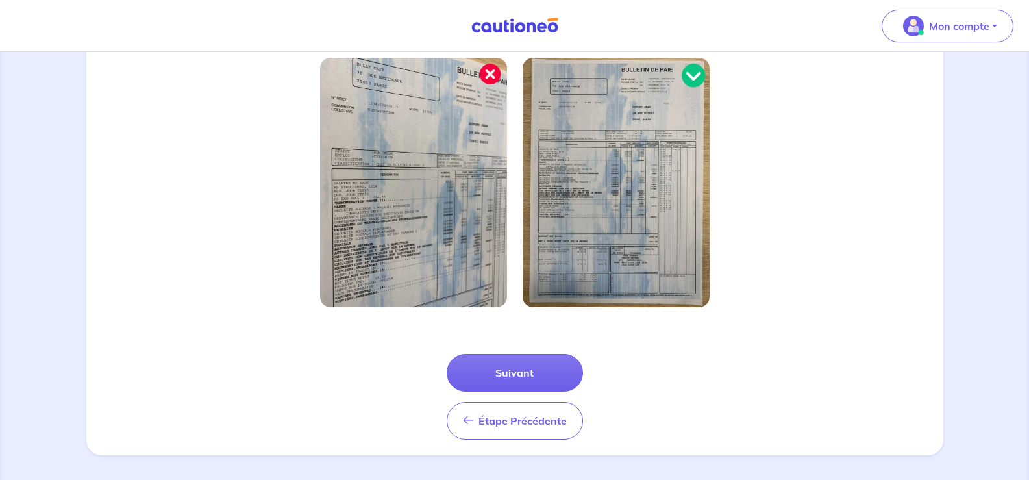
scroll to position [390, 0]
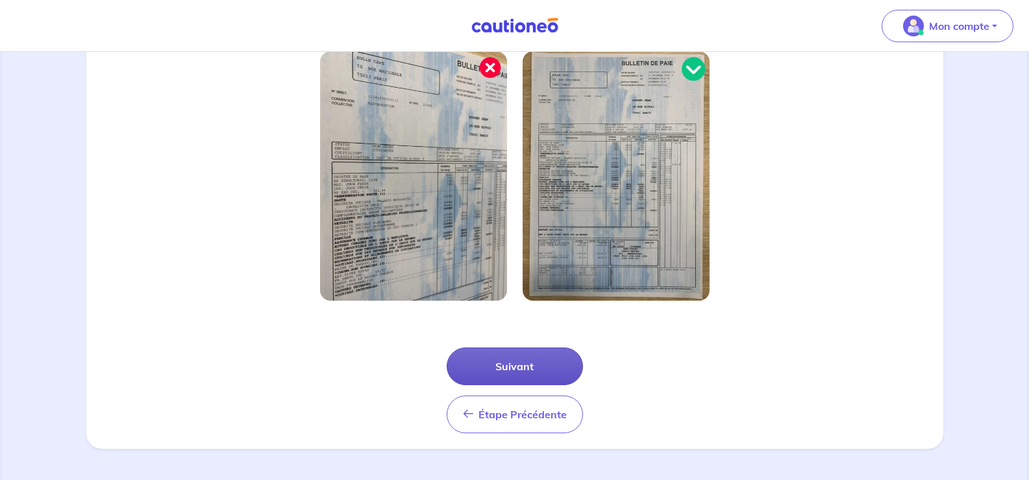
click at [527, 385] on button "Suivant" at bounding box center [515, 366] width 136 height 38
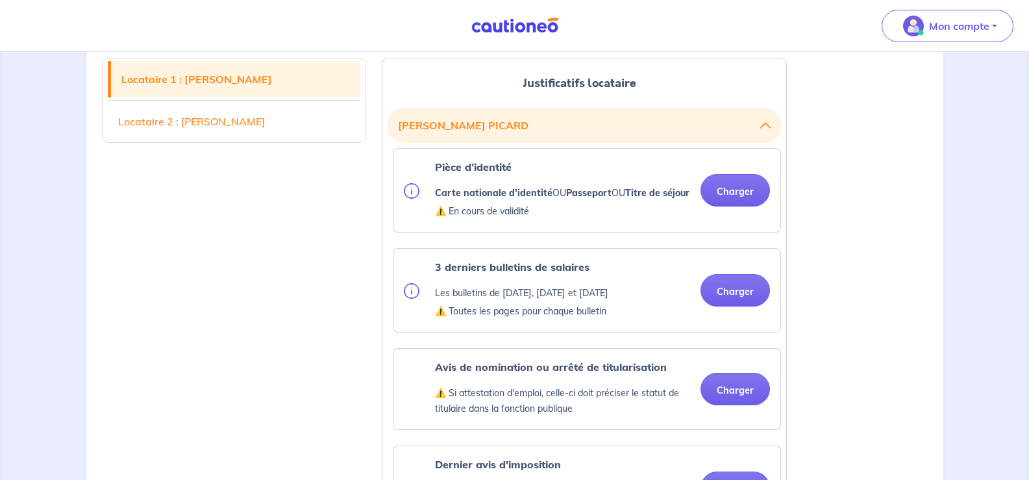
scroll to position [390, 0]
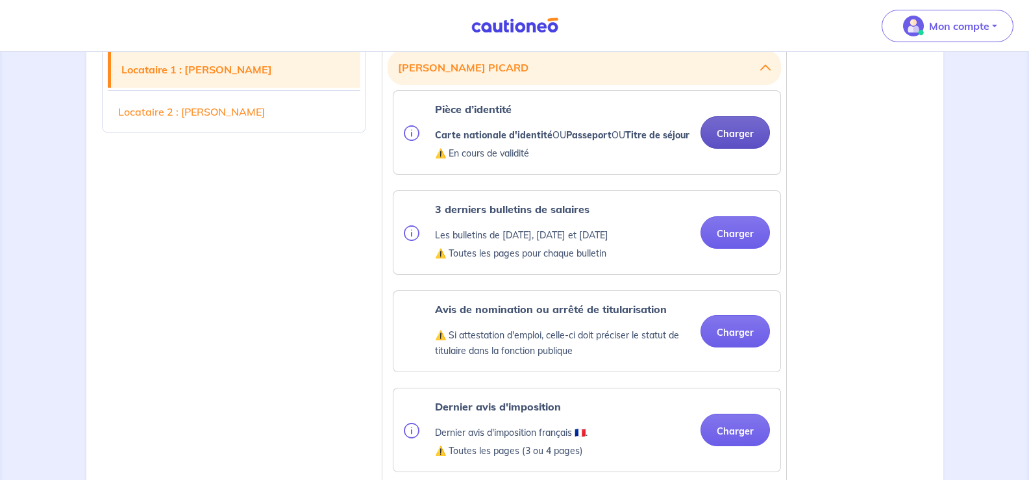
click at [728, 149] on button "Charger" at bounding box center [735, 132] width 69 height 32
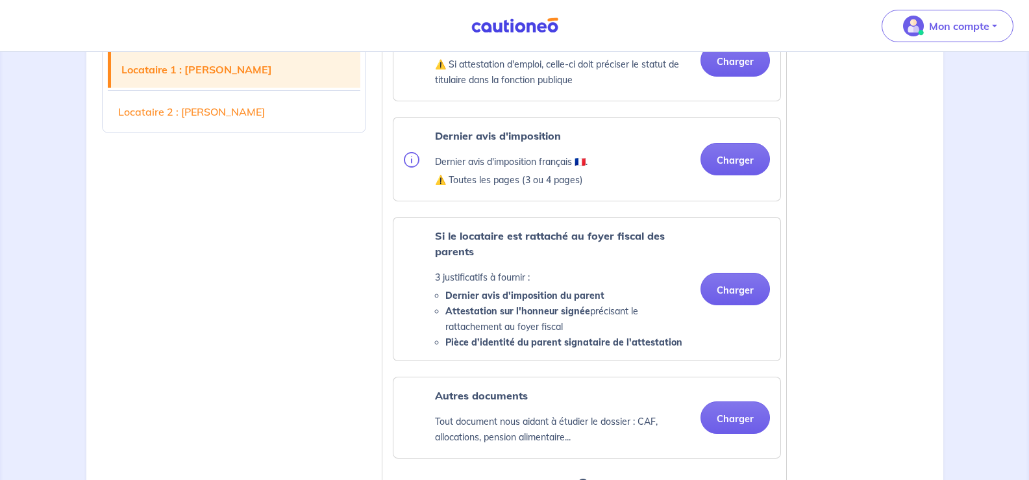
scroll to position [844, 0]
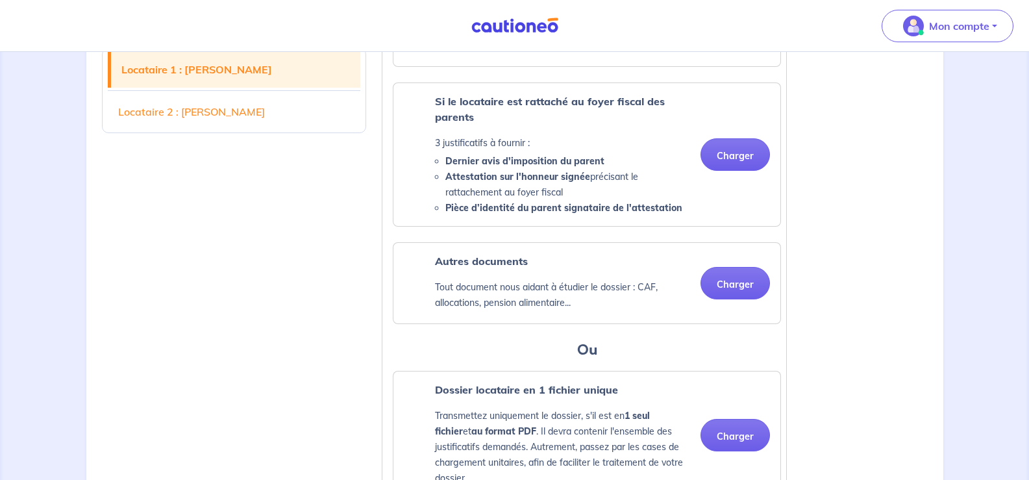
click at [727, 41] on button "Charger" at bounding box center [735, 24] width 69 height 32
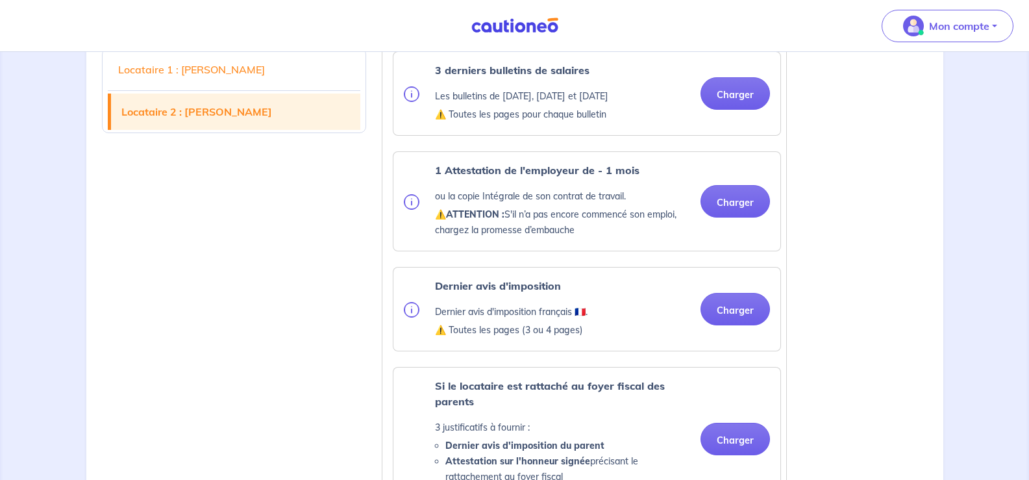
scroll to position [1623, 0]
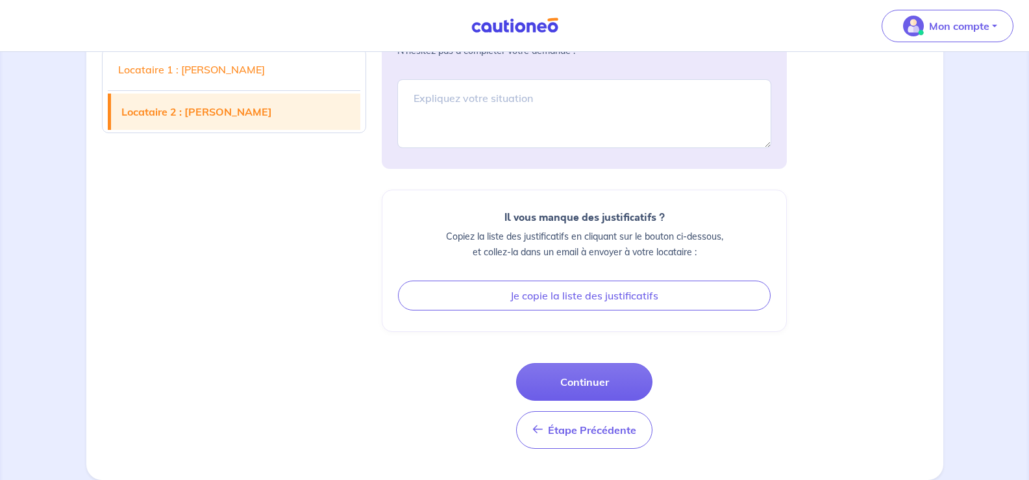
scroll to position [2662, 0]
click at [423, 148] on textarea at bounding box center [584, 113] width 374 height 69
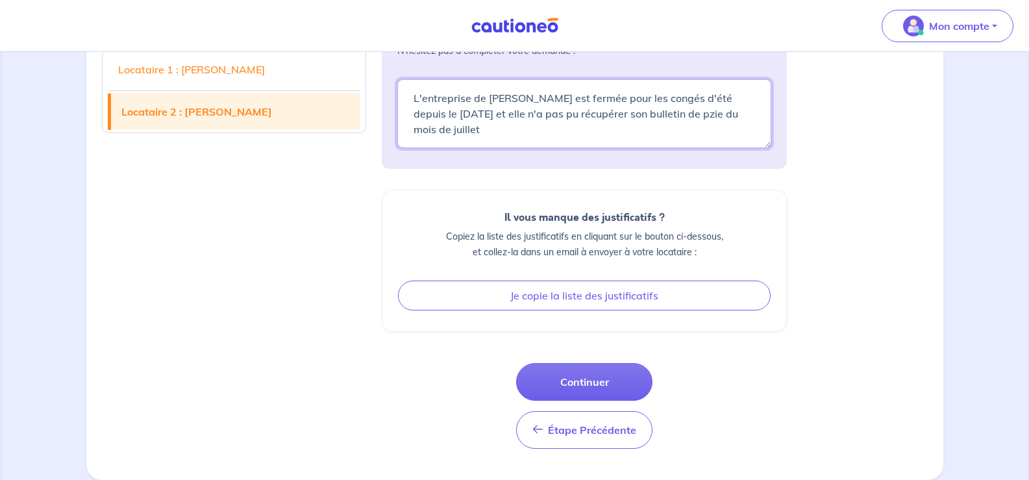
click at [489, 148] on textarea "L'entreprise de [PERSON_NAME] est fermée pour les congés d'été depuis le [DATE]…" at bounding box center [584, 113] width 374 height 69
click at [598, 148] on textarea "L'entreprise de [PERSON_NAME] est fermée pour les congés d'été depuis le [DATE]…" at bounding box center [584, 113] width 374 height 69
type textarea "L'entreprise de [PERSON_NAME] est fermée pour les congés d'été depuis le [DATE]…"
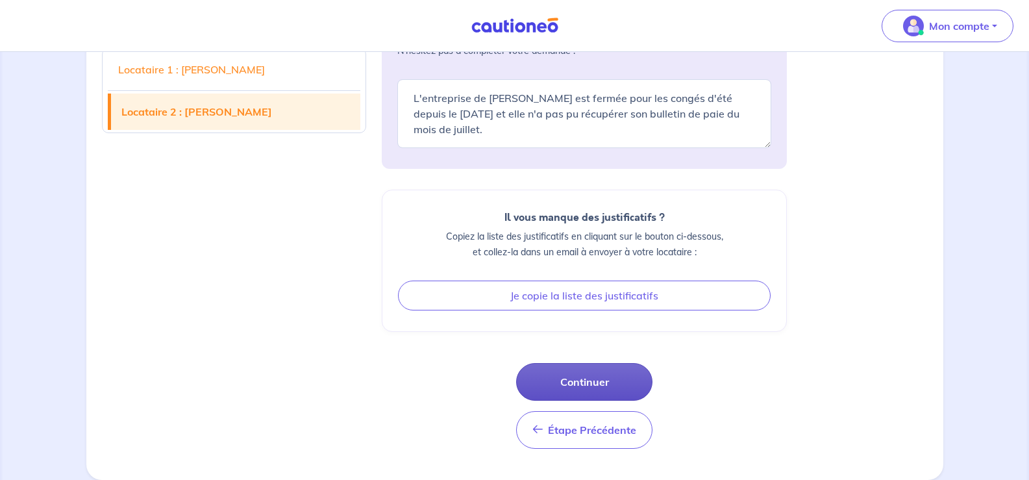
click at [590, 363] on button "Continuer" at bounding box center [584, 382] width 136 height 38
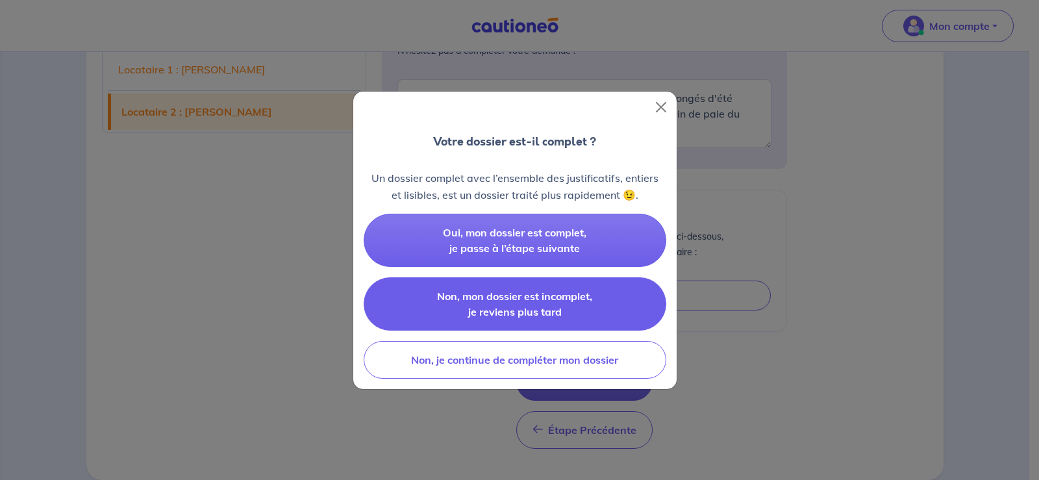
click at [510, 318] on span "Non, mon dossier est incomplet, je reviens plus tard" at bounding box center [514, 304] width 155 height 29
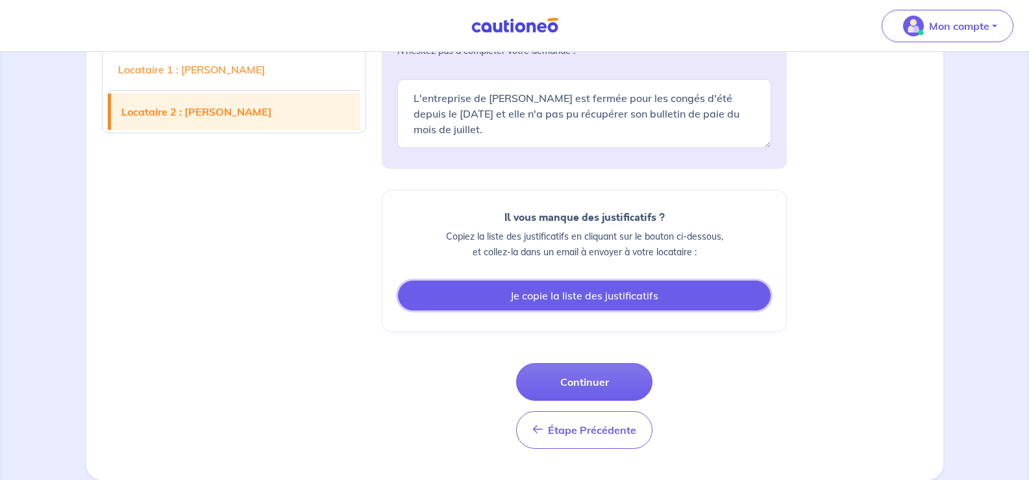
click at [561, 280] on button "Je copie la liste des justificatifs" at bounding box center [584, 295] width 373 height 30
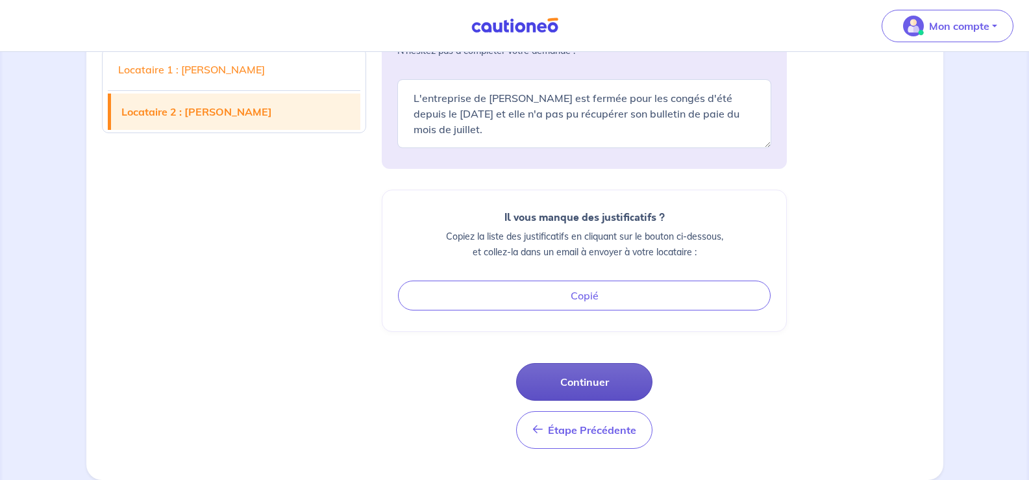
click at [591, 367] on button "Continuer" at bounding box center [584, 382] width 136 height 38
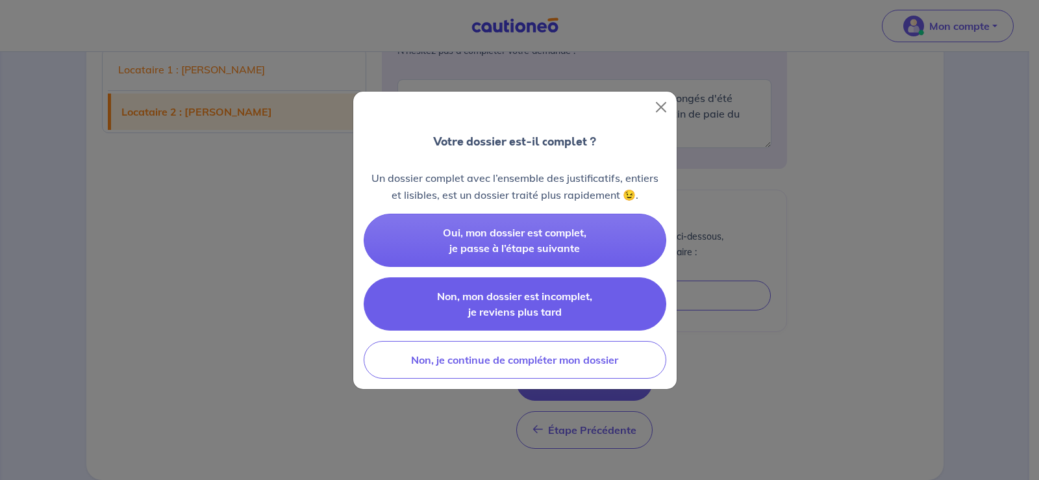
click at [552, 318] on span "Non, mon dossier est incomplet, je reviens plus tard" at bounding box center [514, 304] width 155 height 29
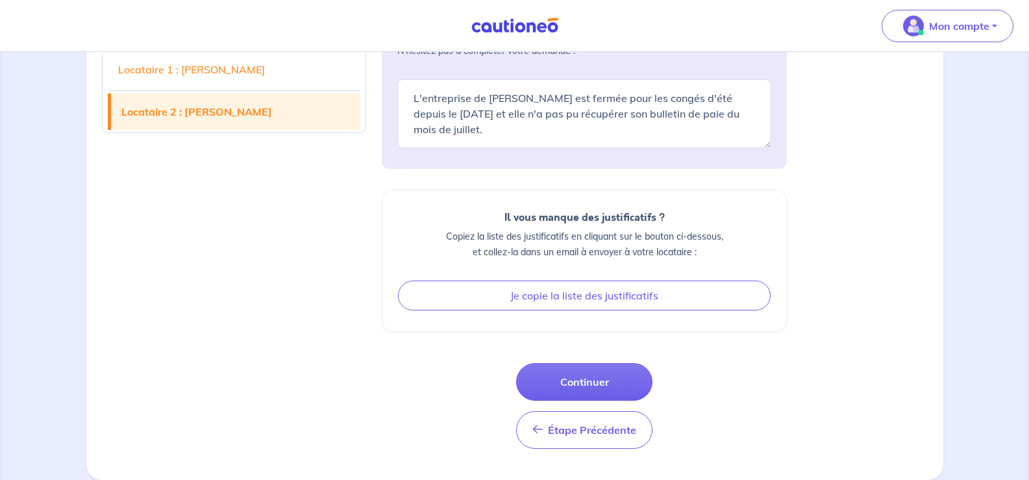
scroll to position [2824, 0]
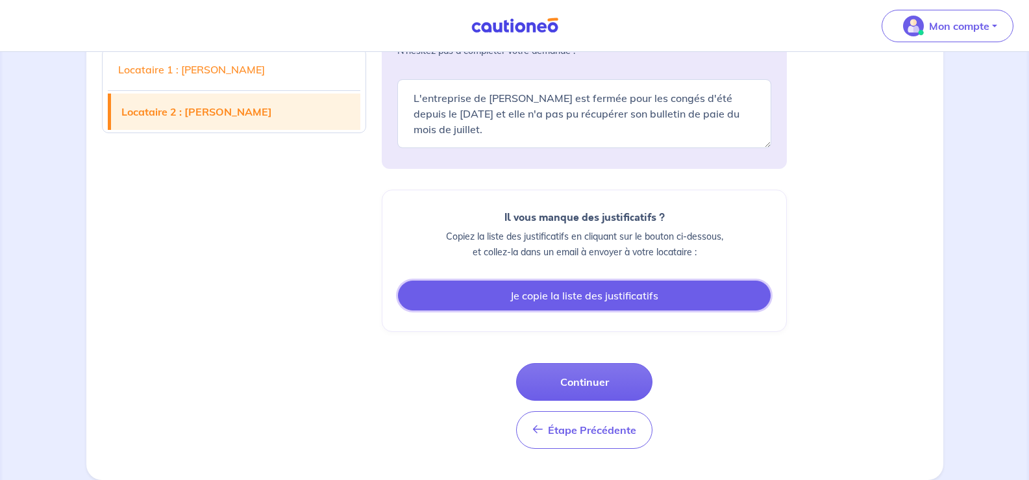
click at [571, 310] on button "Je copie la liste des justificatifs" at bounding box center [584, 295] width 373 height 30
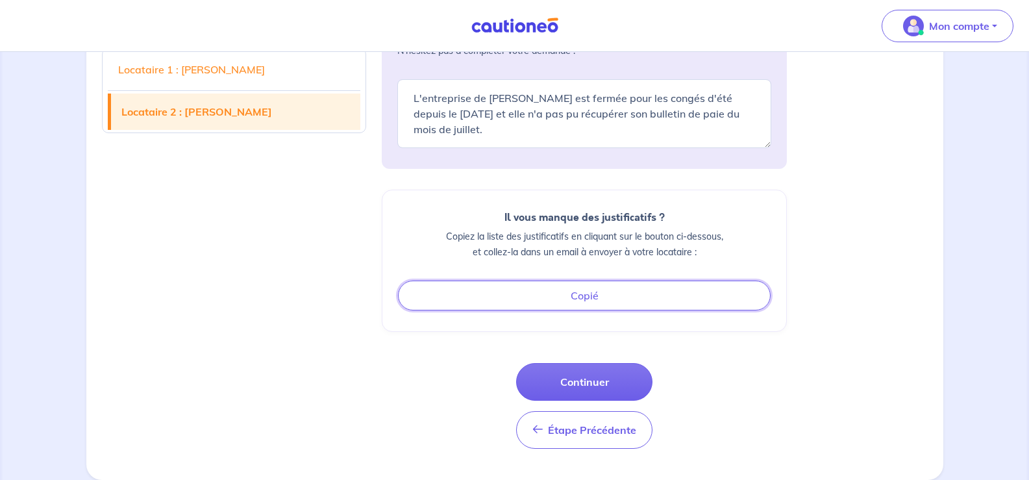
scroll to position [2953, 0]
click at [589, 367] on button "Continuer" at bounding box center [584, 382] width 136 height 38
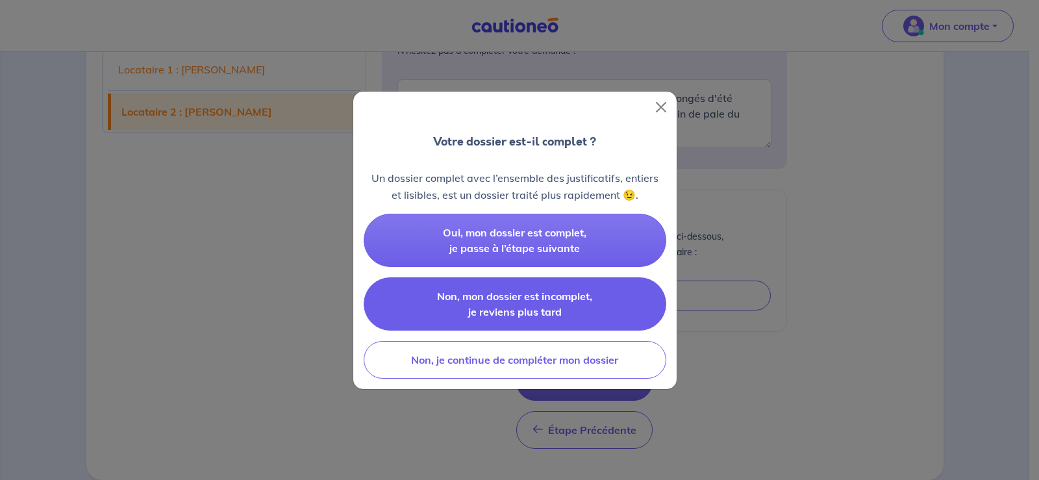
click at [517, 314] on span "Non, mon dossier est incomplet, je reviens plus tard" at bounding box center [514, 304] width 155 height 29
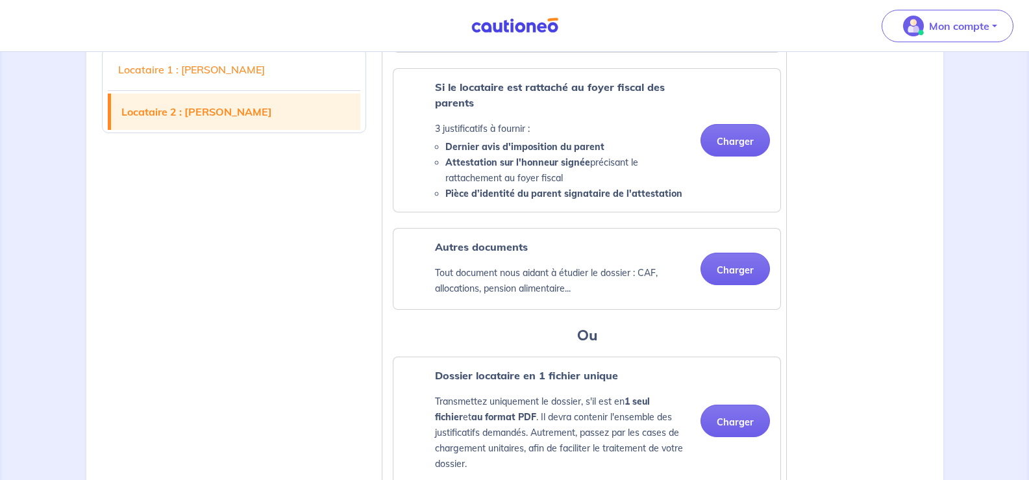
scroll to position [1915, 0]
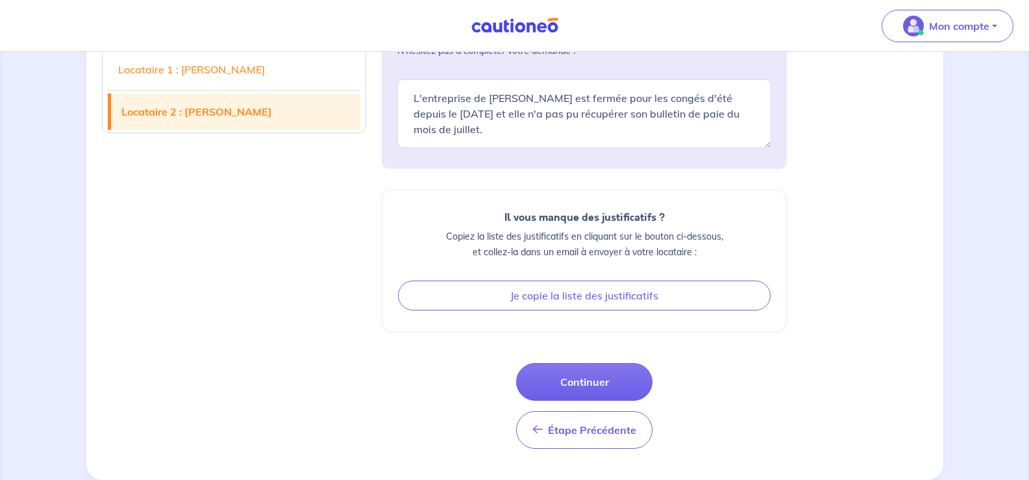
scroll to position [3009, 0]
click at [572, 377] on button "Continuer" at bounding box center [584, 382] width 136 height 38
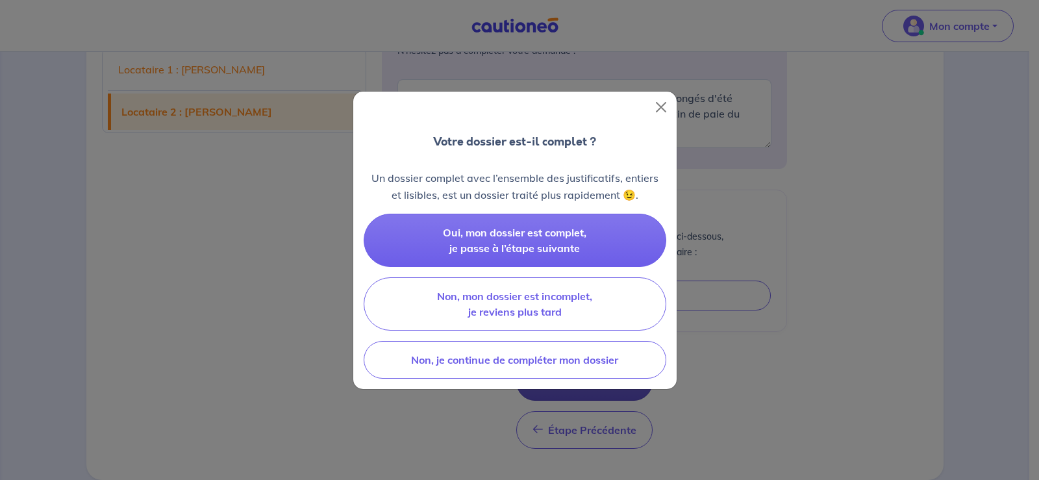
click at [572, 366] on span "Non, je continue de compléter mon dossier" at bounding box center [514, 359] width 207 height 13
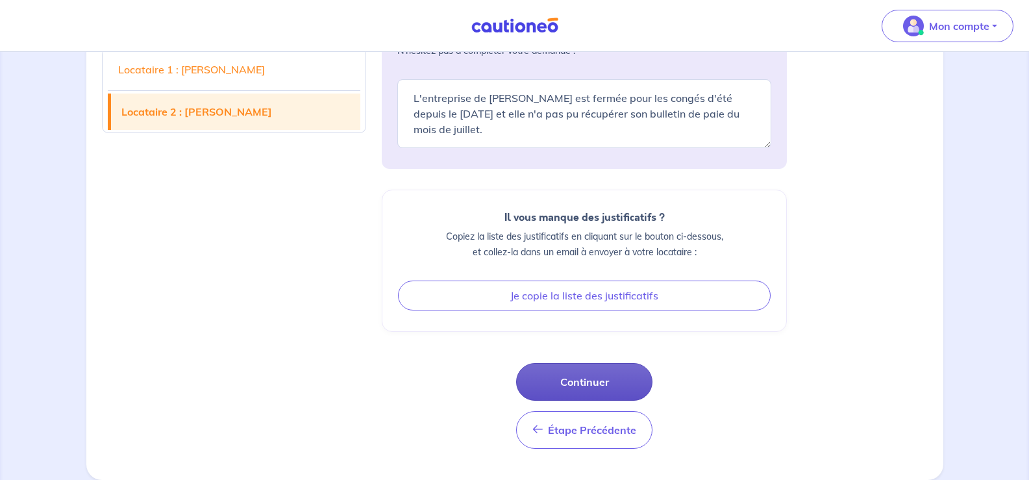
click at [572, 377] on button "Continuer" at bounding box center [584, 382] width 136 height 38
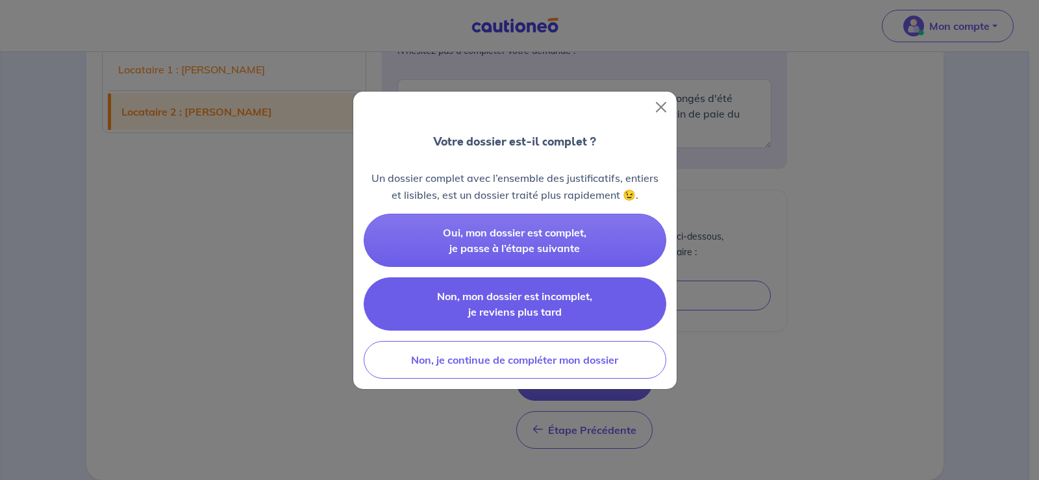
click at [553, 318] on span "Non, mon dossier est incomplet, je reviens plus tard" at bounding box center [514, 304] width 155 height 29
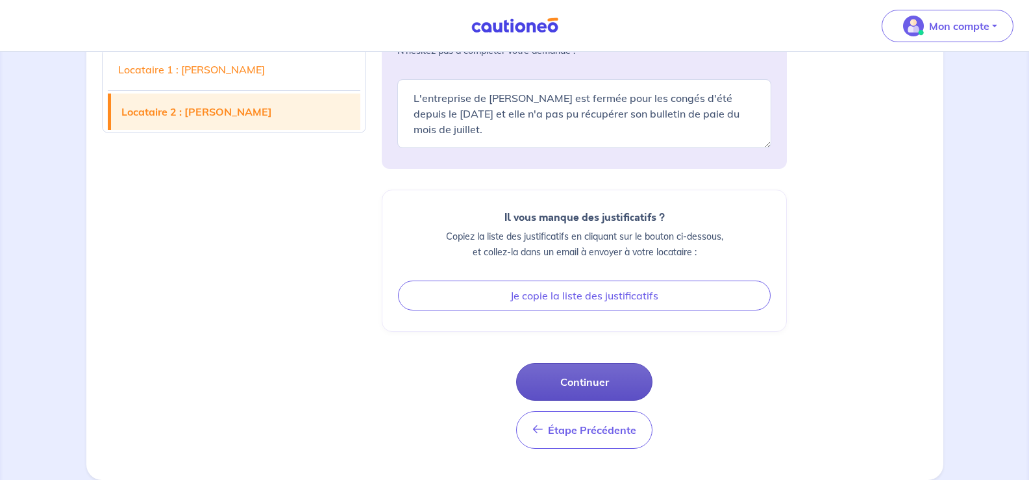
click at [597, 363] on button "Continuer" at bounding box center [584, 382] width 136 height 38
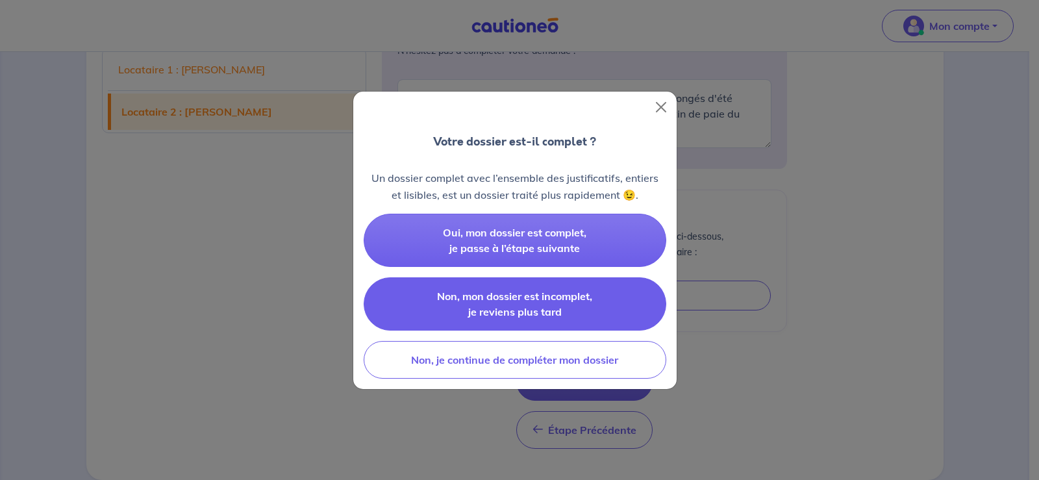
click at [547, 318] on span "Non, mon dossier est incomplet, je reviens plus tard" at bounding box center [514, 304] width 155 height 29
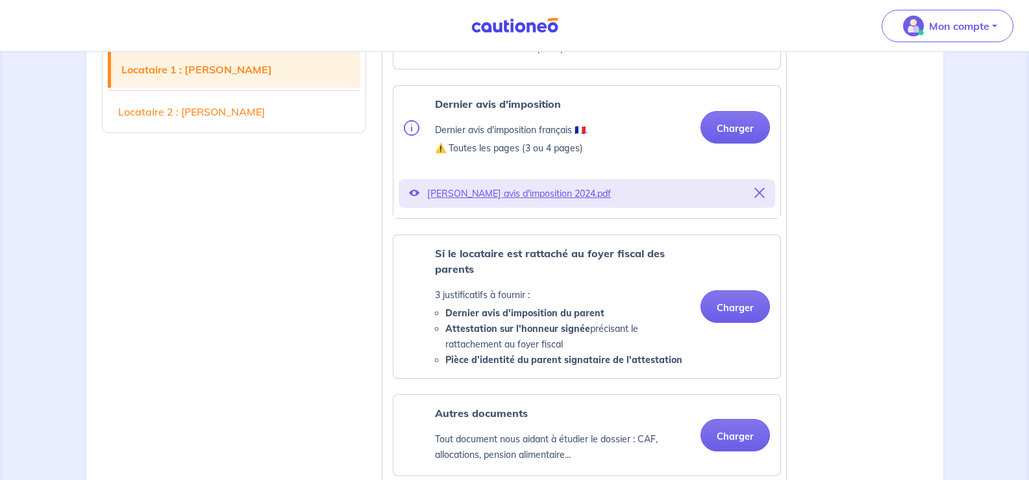
scroll to position [737, 0]
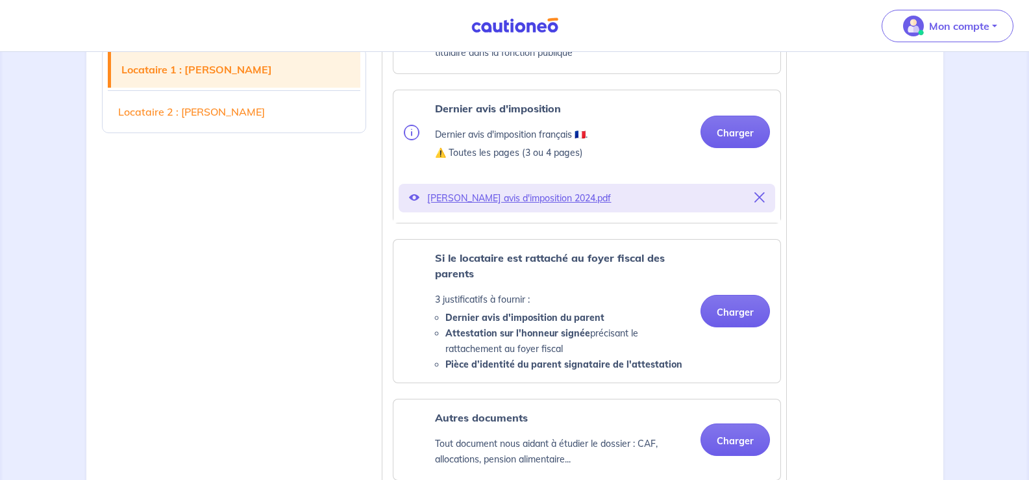
click at [418, 203] on icon at bounding box center [414, 197] width 10 height 10
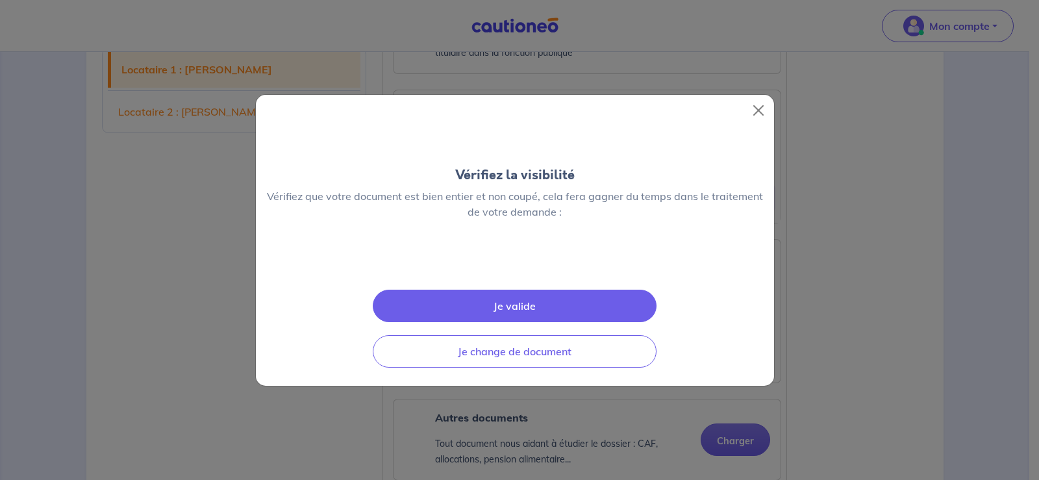
click at [515, 316] on button "Je valide" at bounding box center [515, 306] width 284 height 32
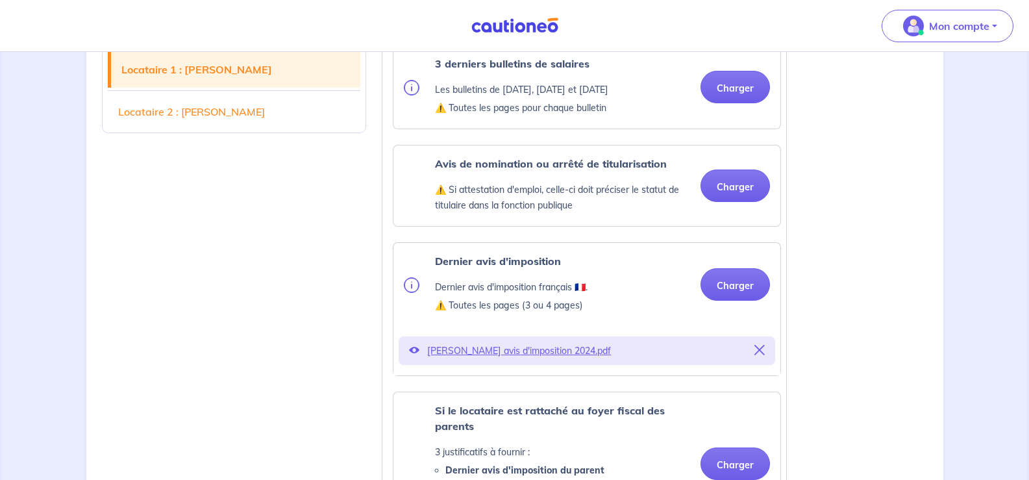
scroll to position [607, 0]
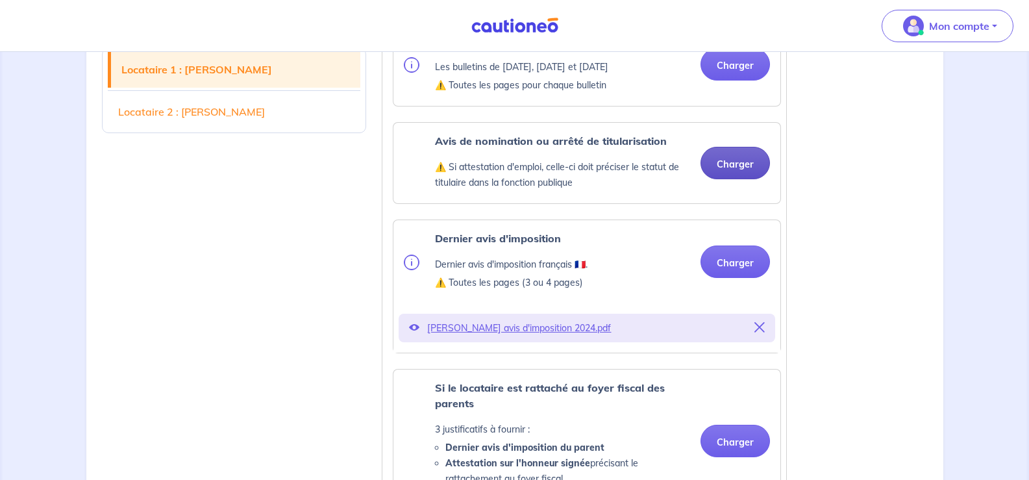
click at [731, 179] on button "Charger" at bounding box center [735, 163] width 69 height 32
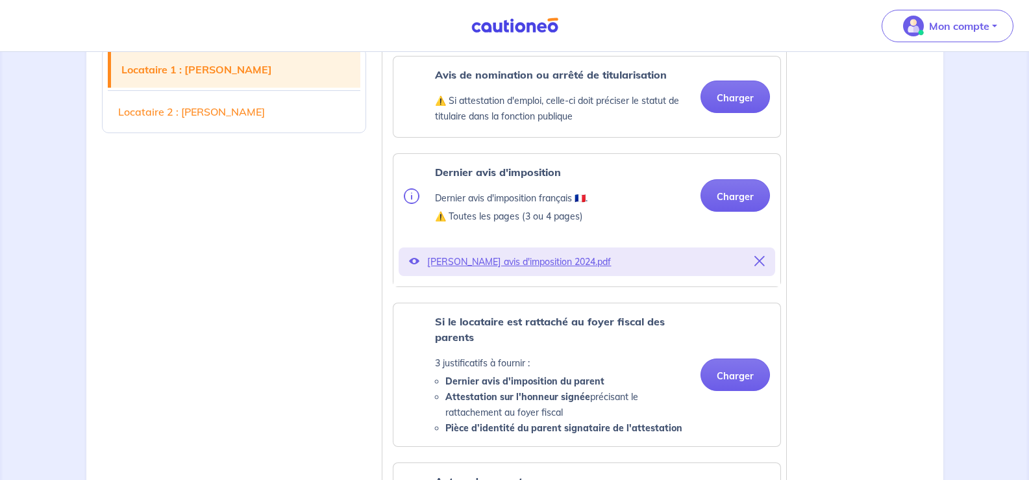
scroll to position [737, 0]
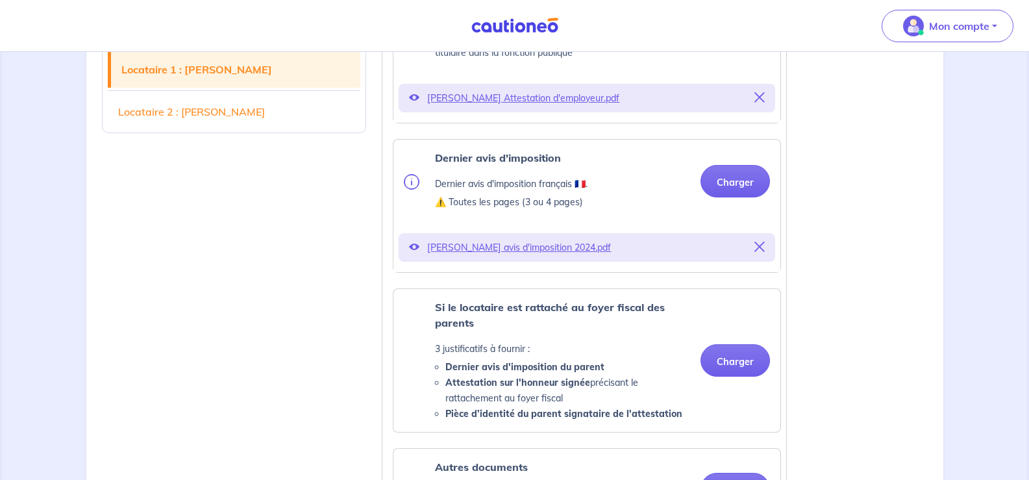
click at [735, 49] on button "Charger" at bounding box center [735, 33] width 69 height 32
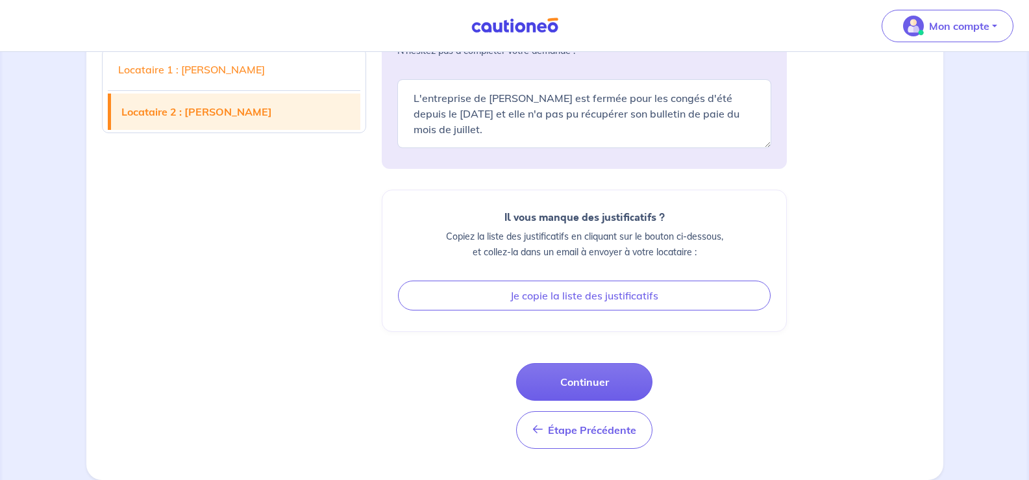
scroll to position [2814, 0]
